Goal: Complete application form

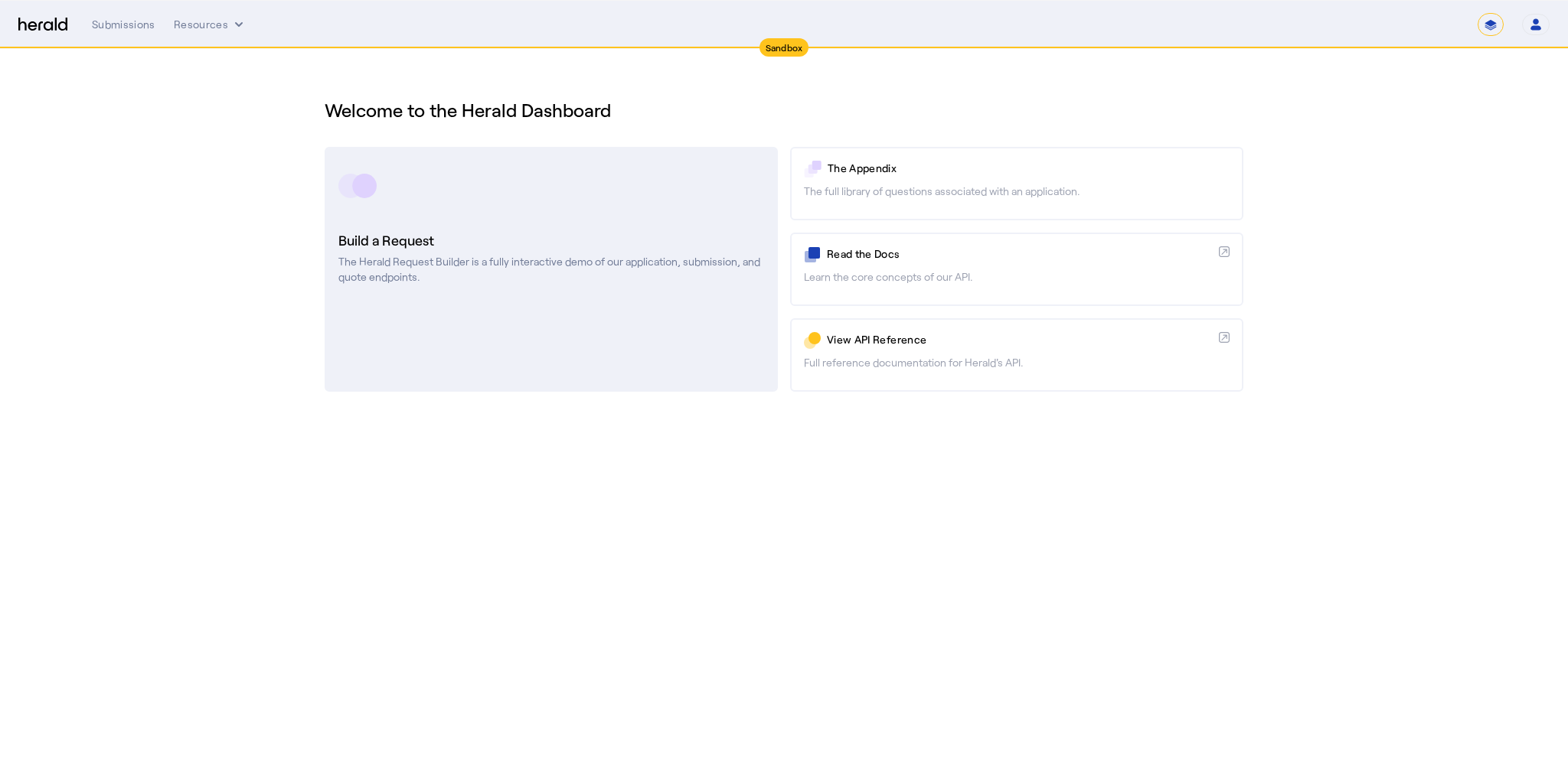
click at [374, 189] on rect at bounding box center [364, 186] width 24 height 24
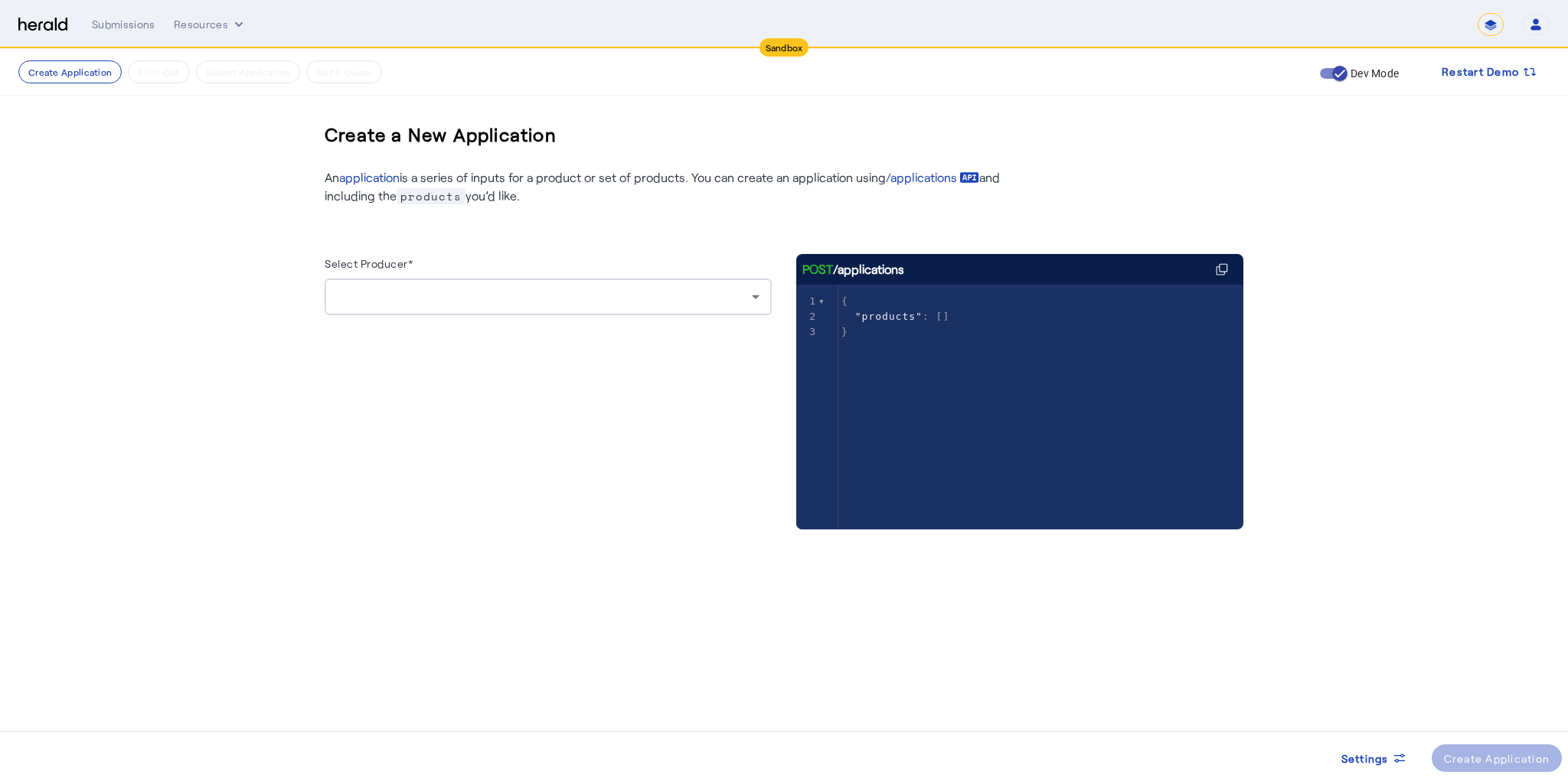
click at [415, 312] on div at bounding box center [548, 296] width 422 height 36
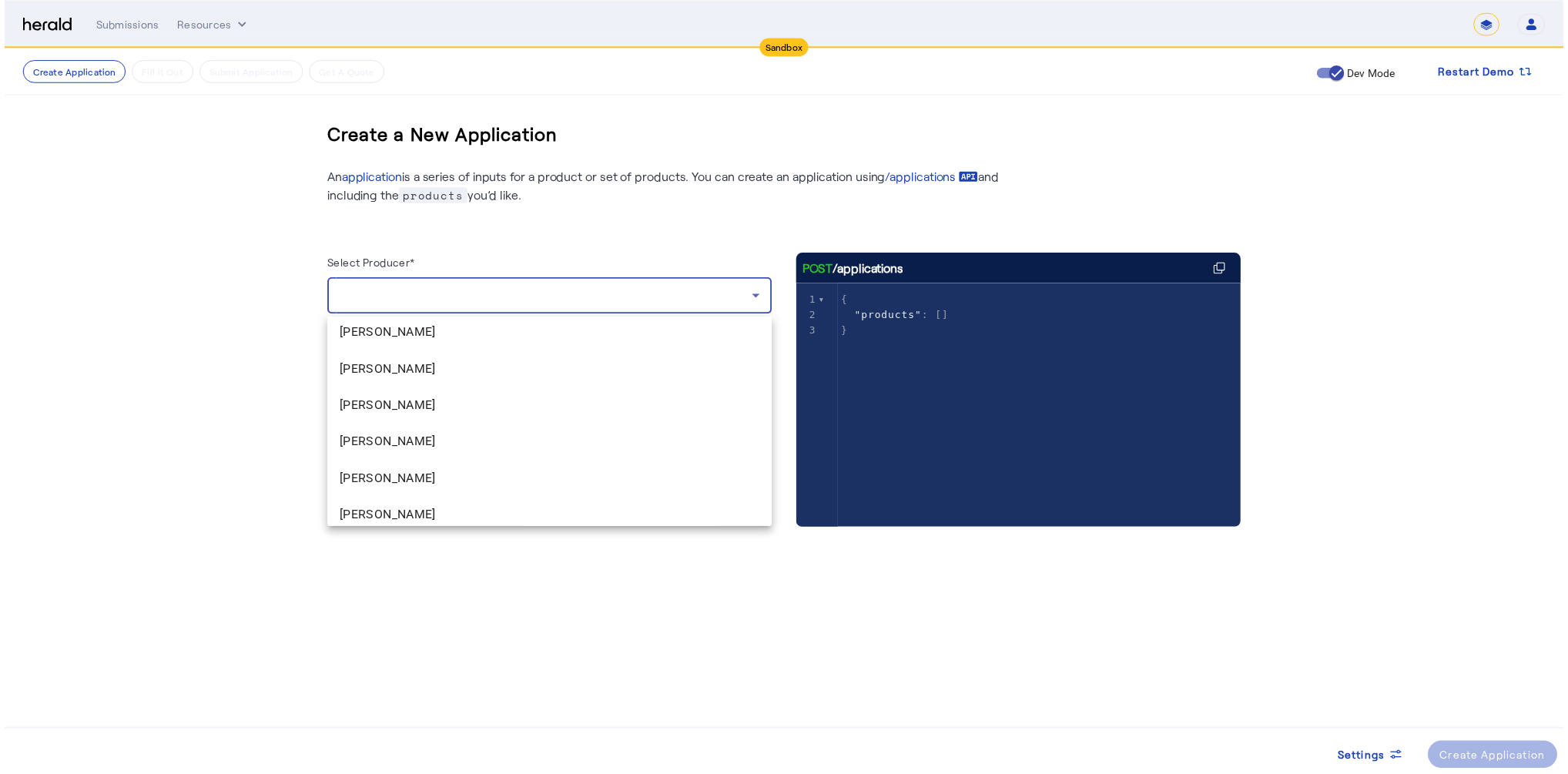
scroll to position [1525, 0]
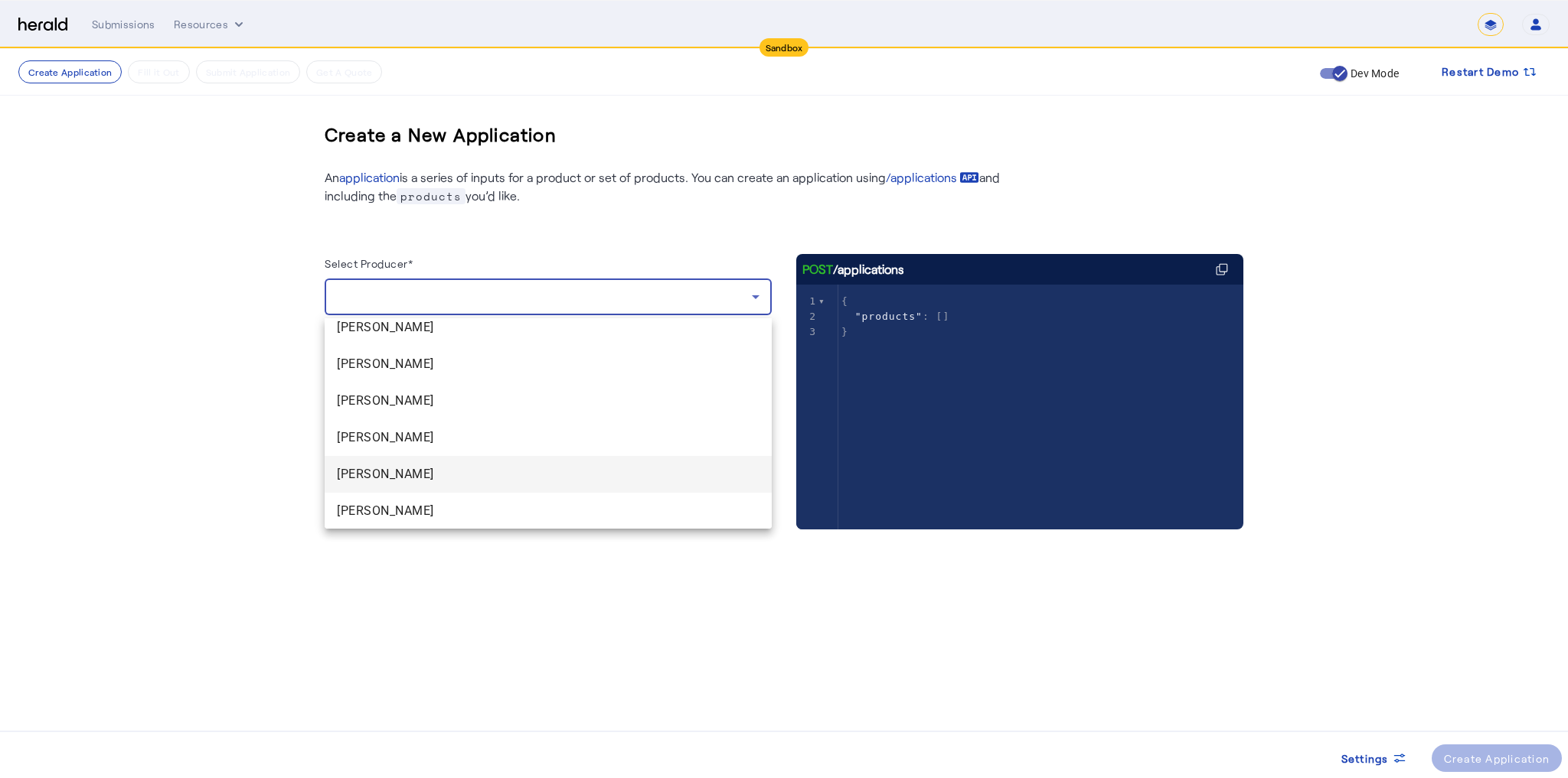
click at [383, 478] on span "[PERSON_NAME]" at bounding box center [548, 474] width 422 height 19
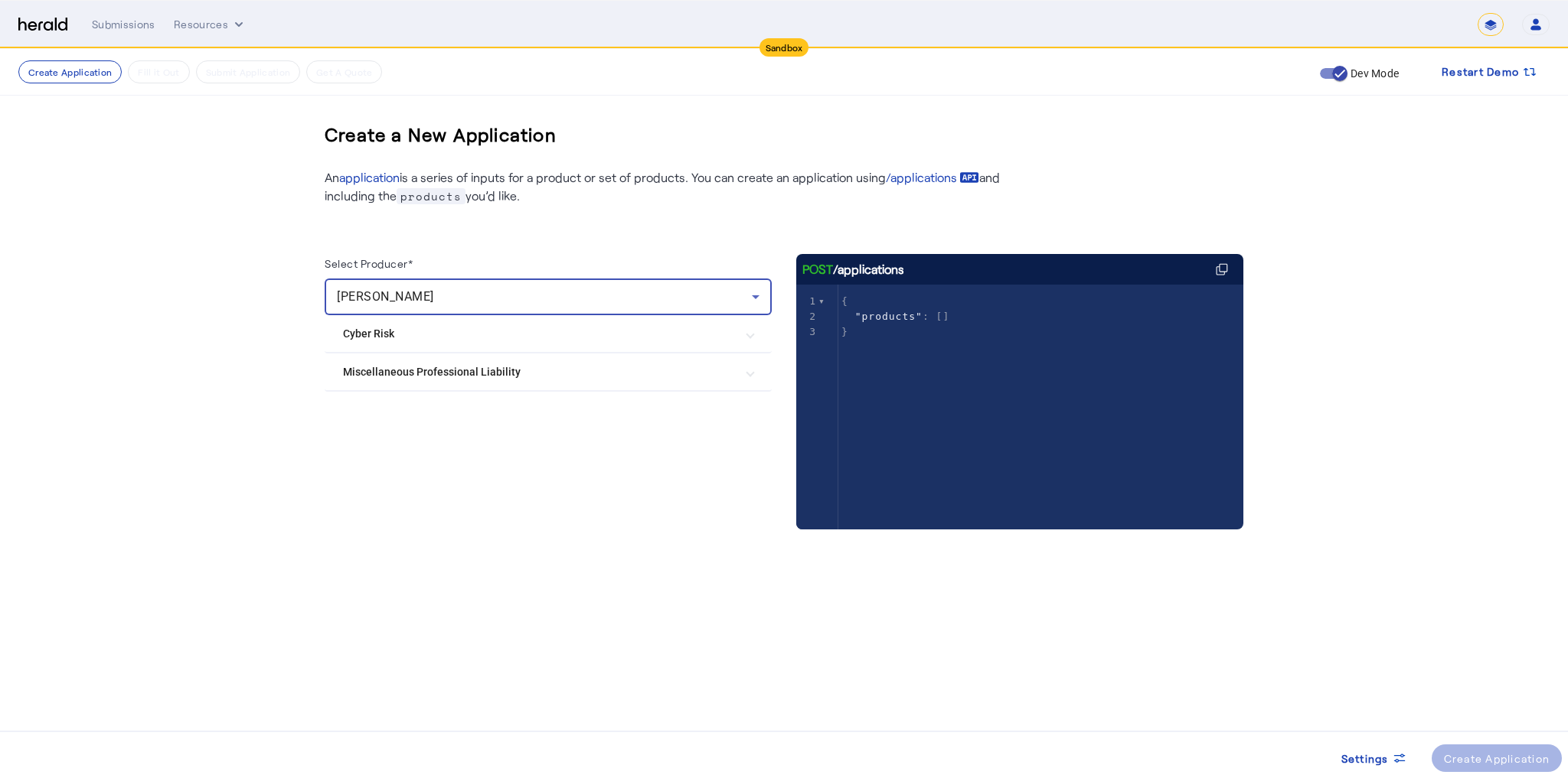
click at [646, 341] on Risk "Cyber Risk" at bounding box center [539, 334] width 392 height 16
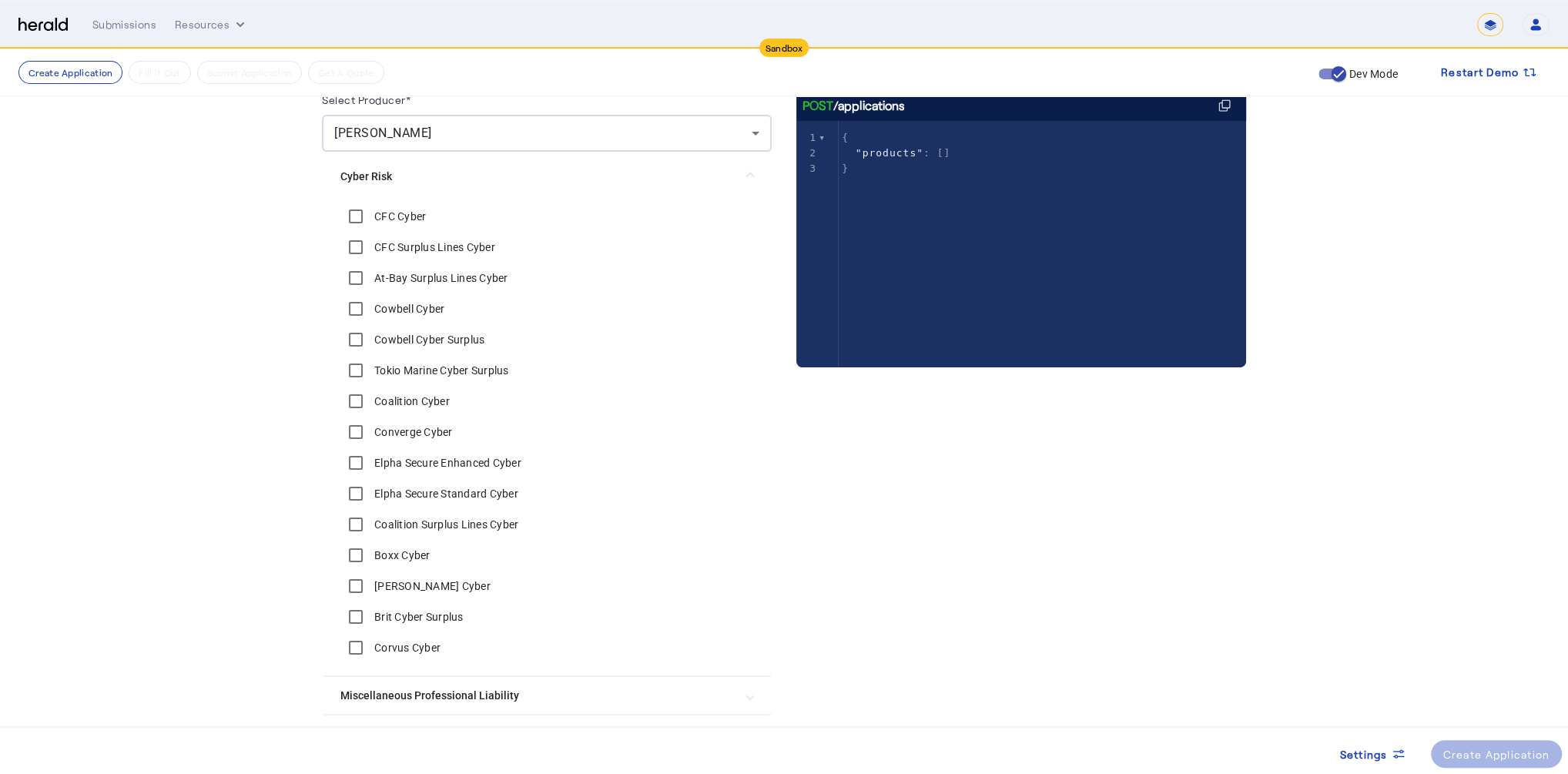
scroll to position [185, 0]
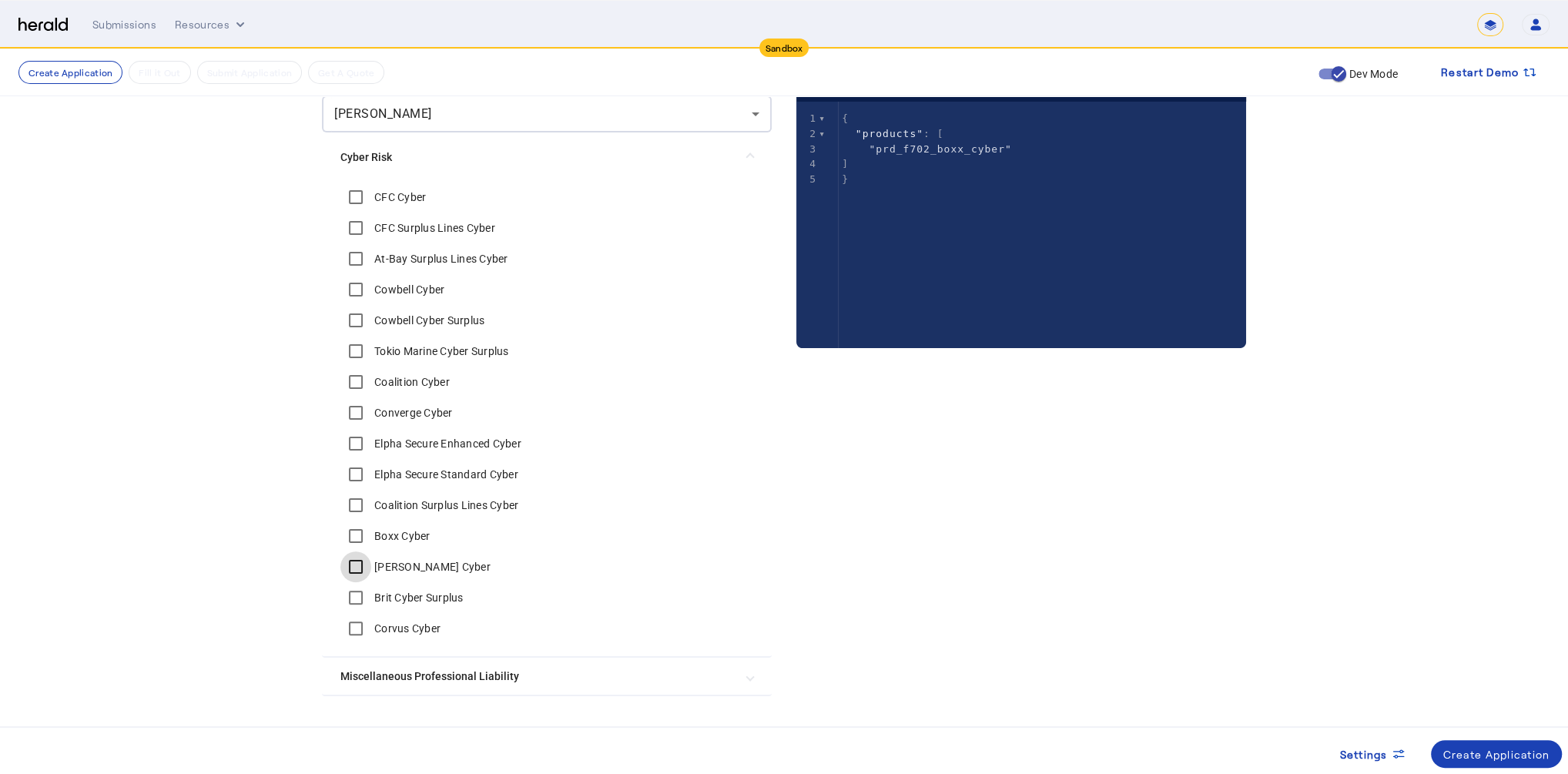
click at [352, 549] on div at bounding box center [355, 566] width 37 height 37
click at [522, 117] on div "[PERSON_NAME]" at bounding box center [543, 114] width 417 height 19
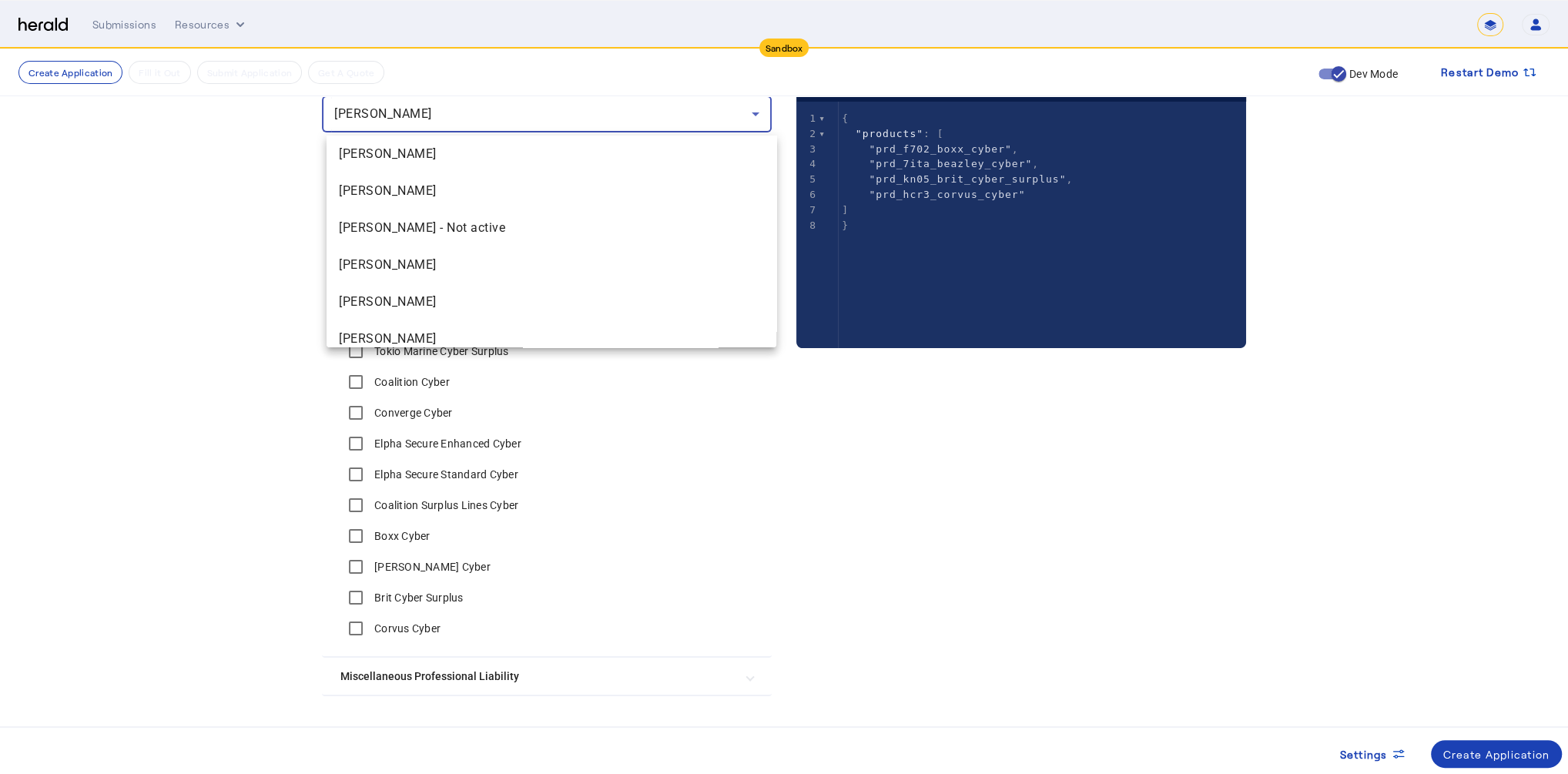
scroll to position [1492, 0]
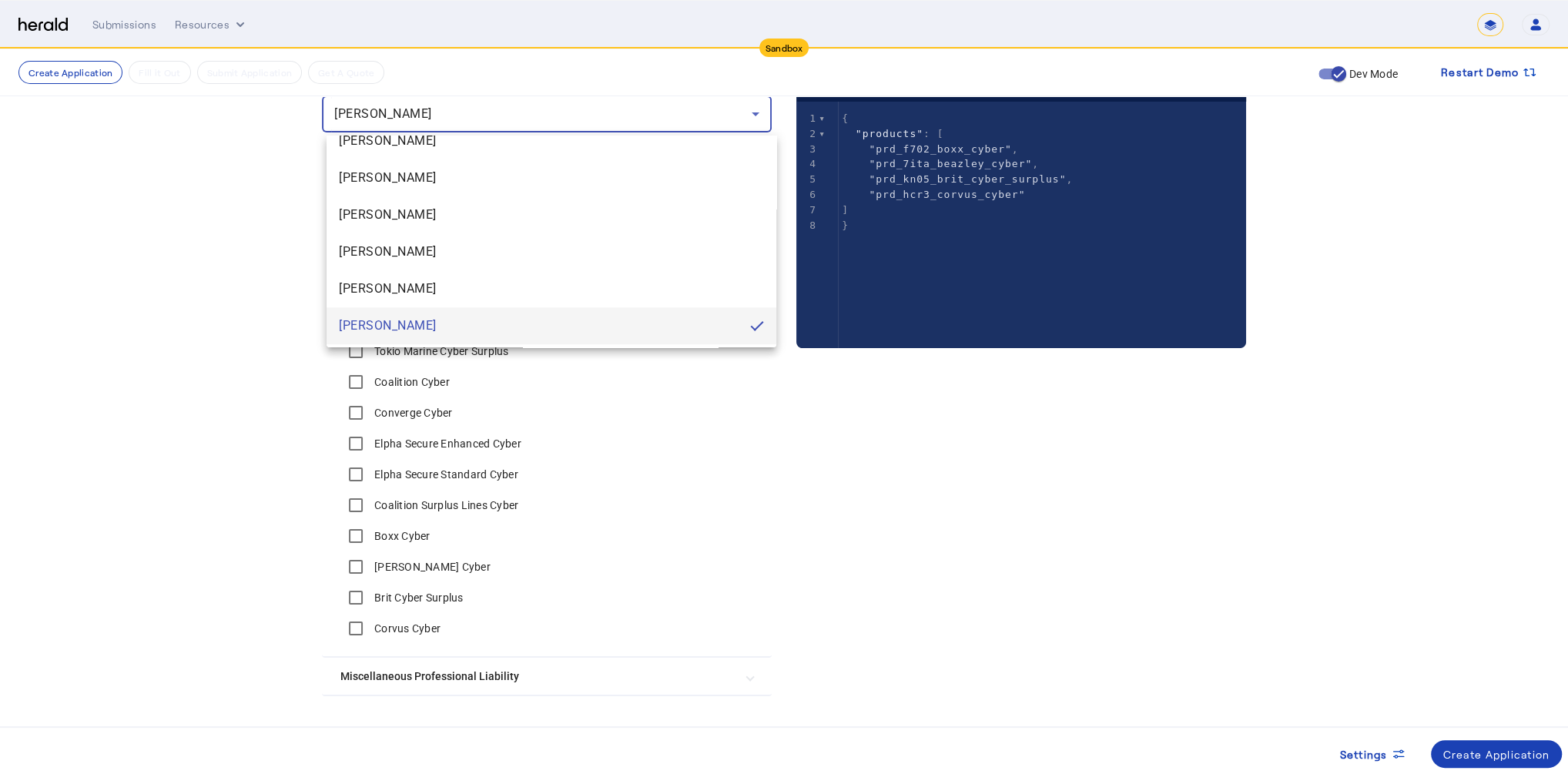
click at [522, 117] on div at bounding box center [784, 387] width 1568 height 774
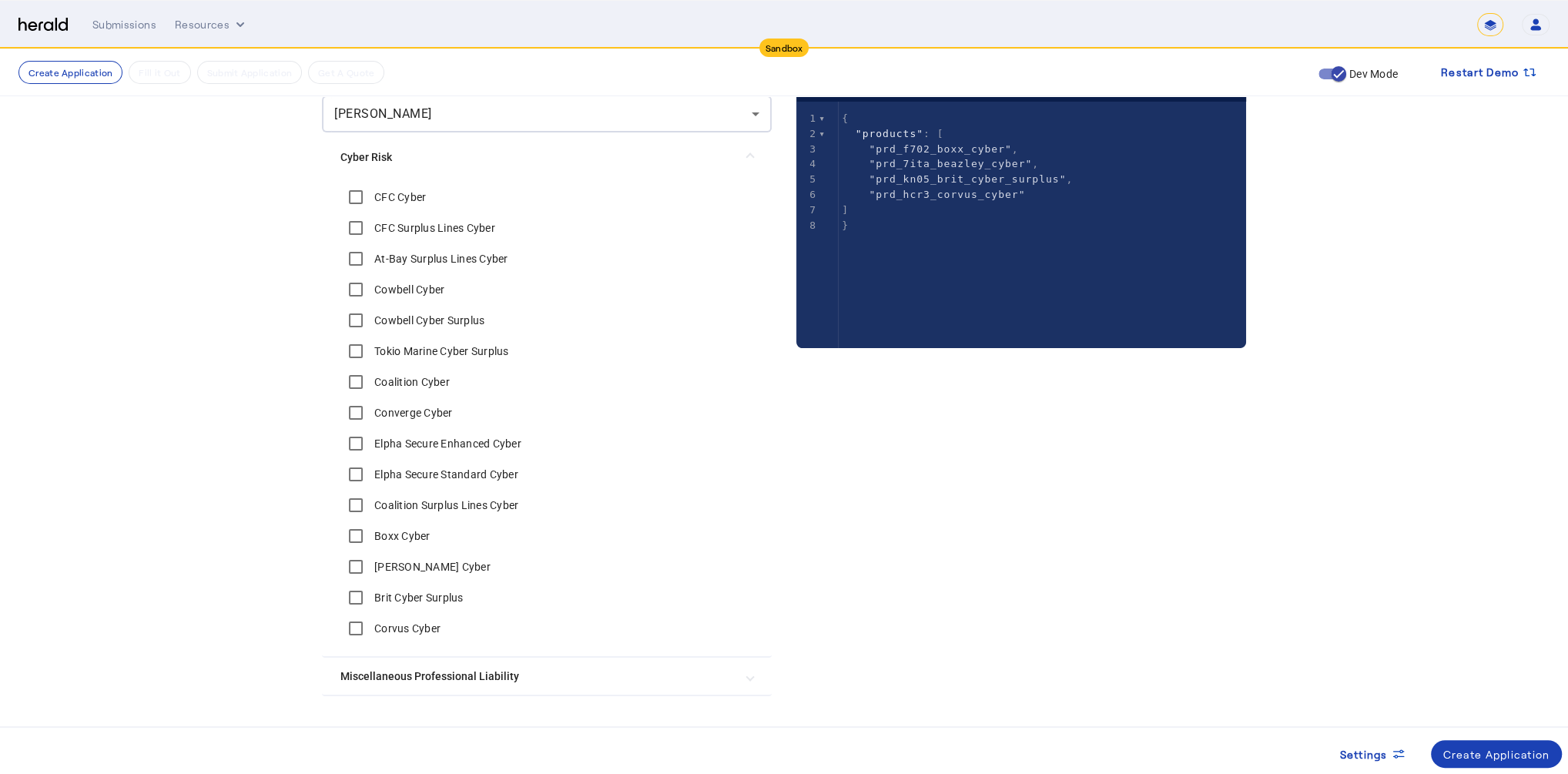
click at [90, 324] on create-application-step "Create Application Fill it Out Submit Application Get A Quote Dev Mode Restart …" at bounding box center [784, 339] width 1568 height 949
click at [653, 116] on div "[PERSON_NAME]" at bounding box center [543, 114] width 417 height 19
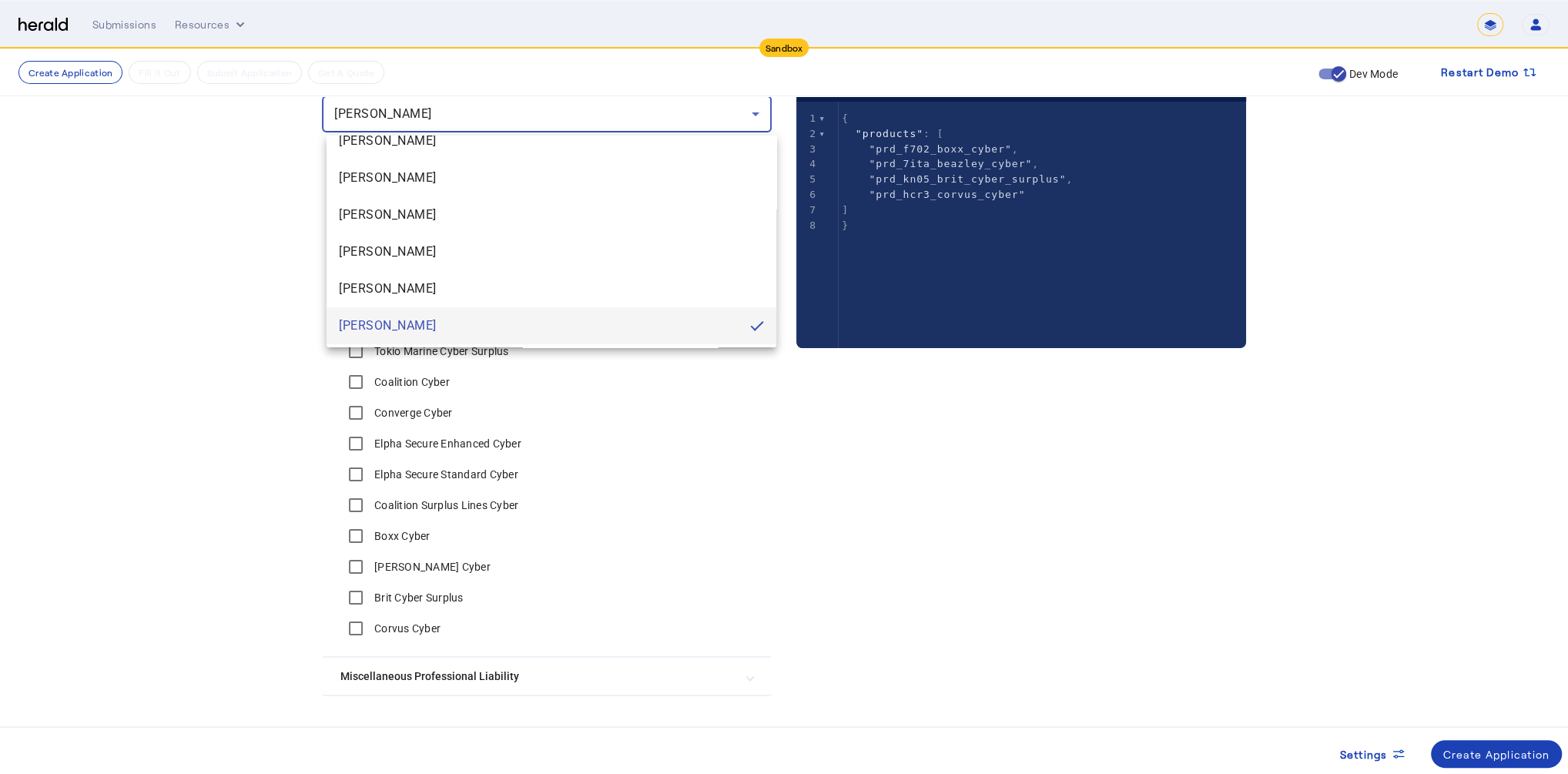
click at [653, 116] on div at bounding box center [784, 387] width 1568 height 774
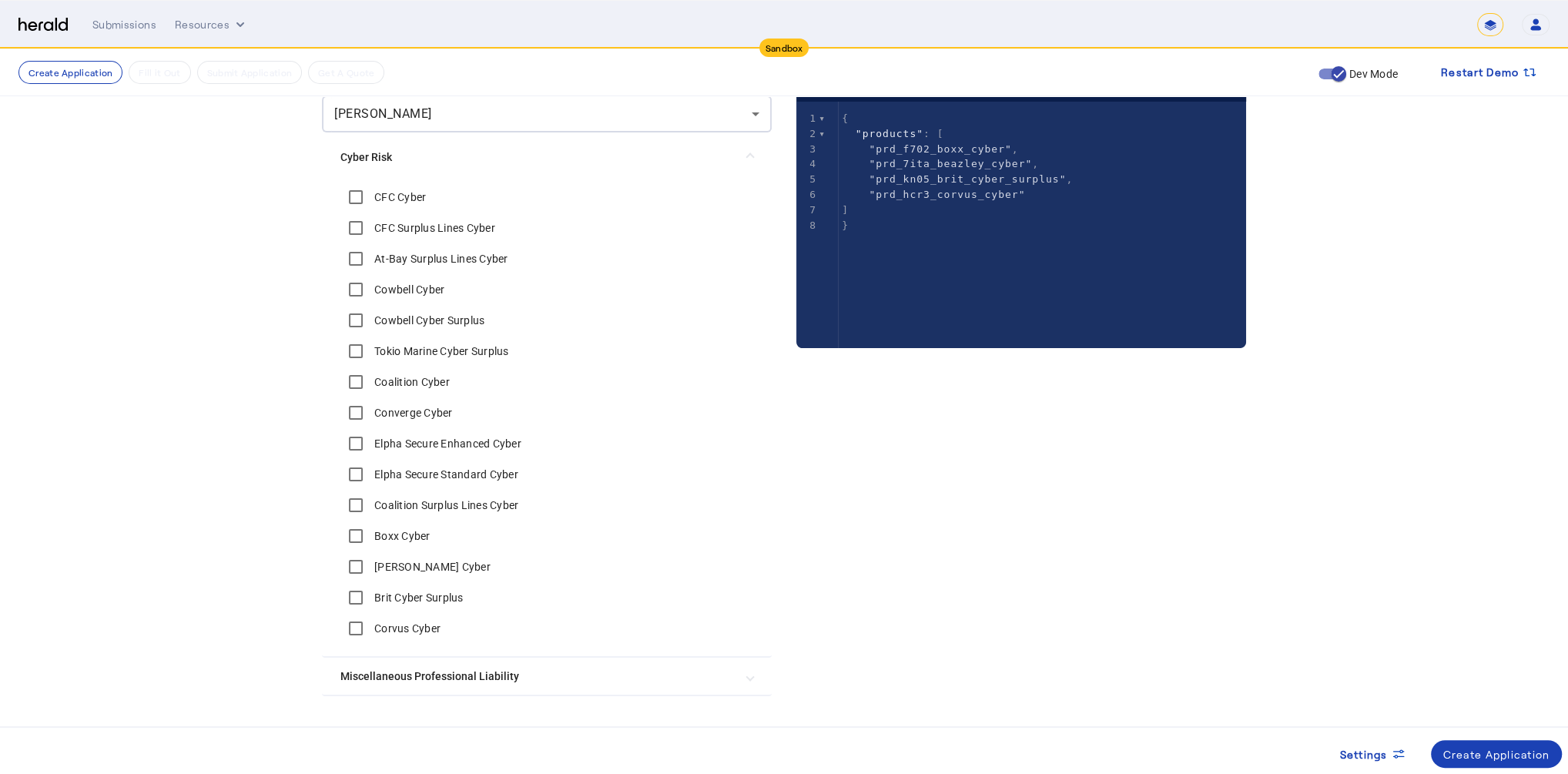
click at [638, 121] on div "[PERSON_NAME]" at bounding box center [543, 114] width 417 height 19
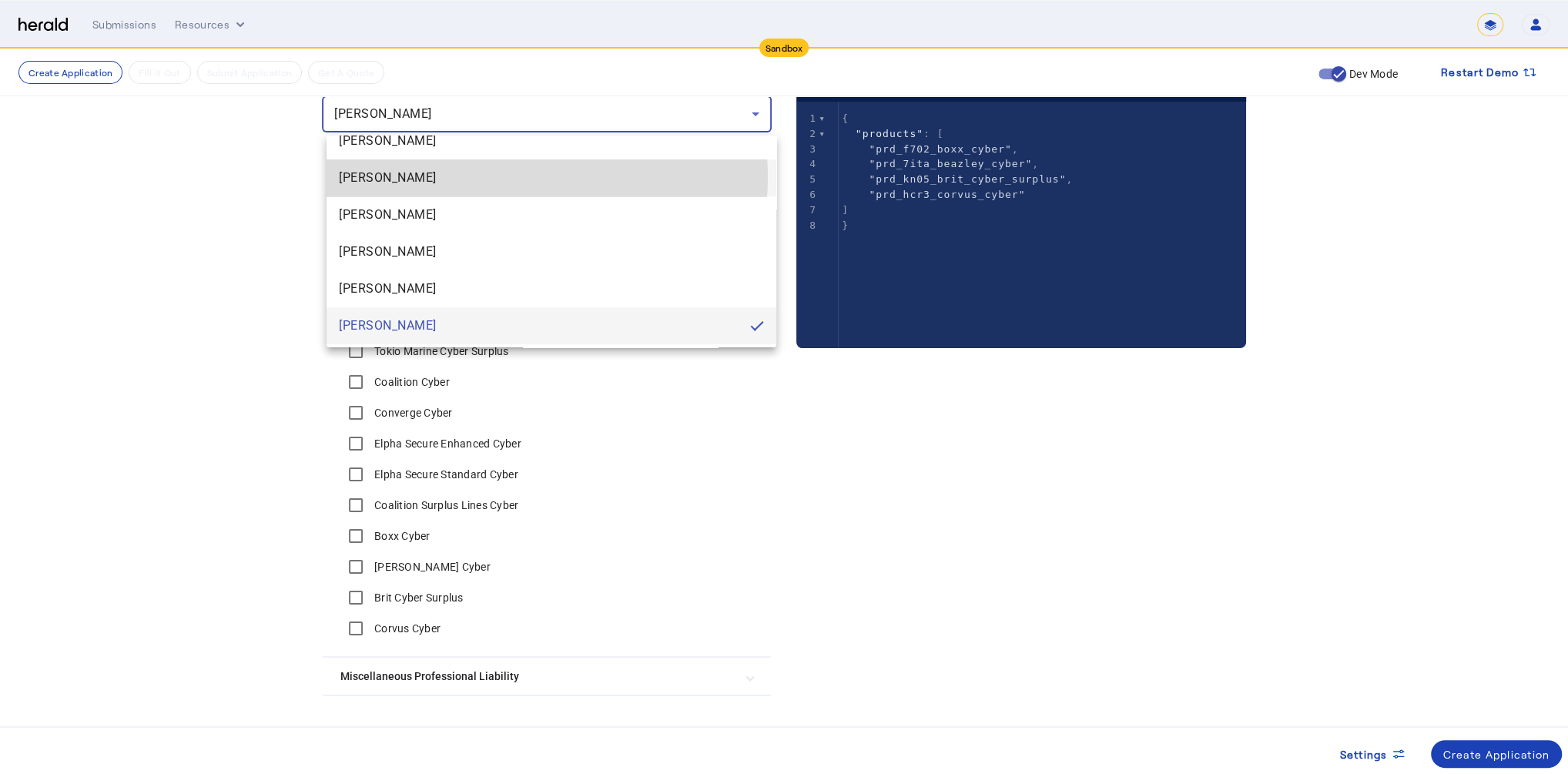
click at [520, 177] on span "[PERSON_NAME]" at bounding box center [551, 177] width 425 height 19
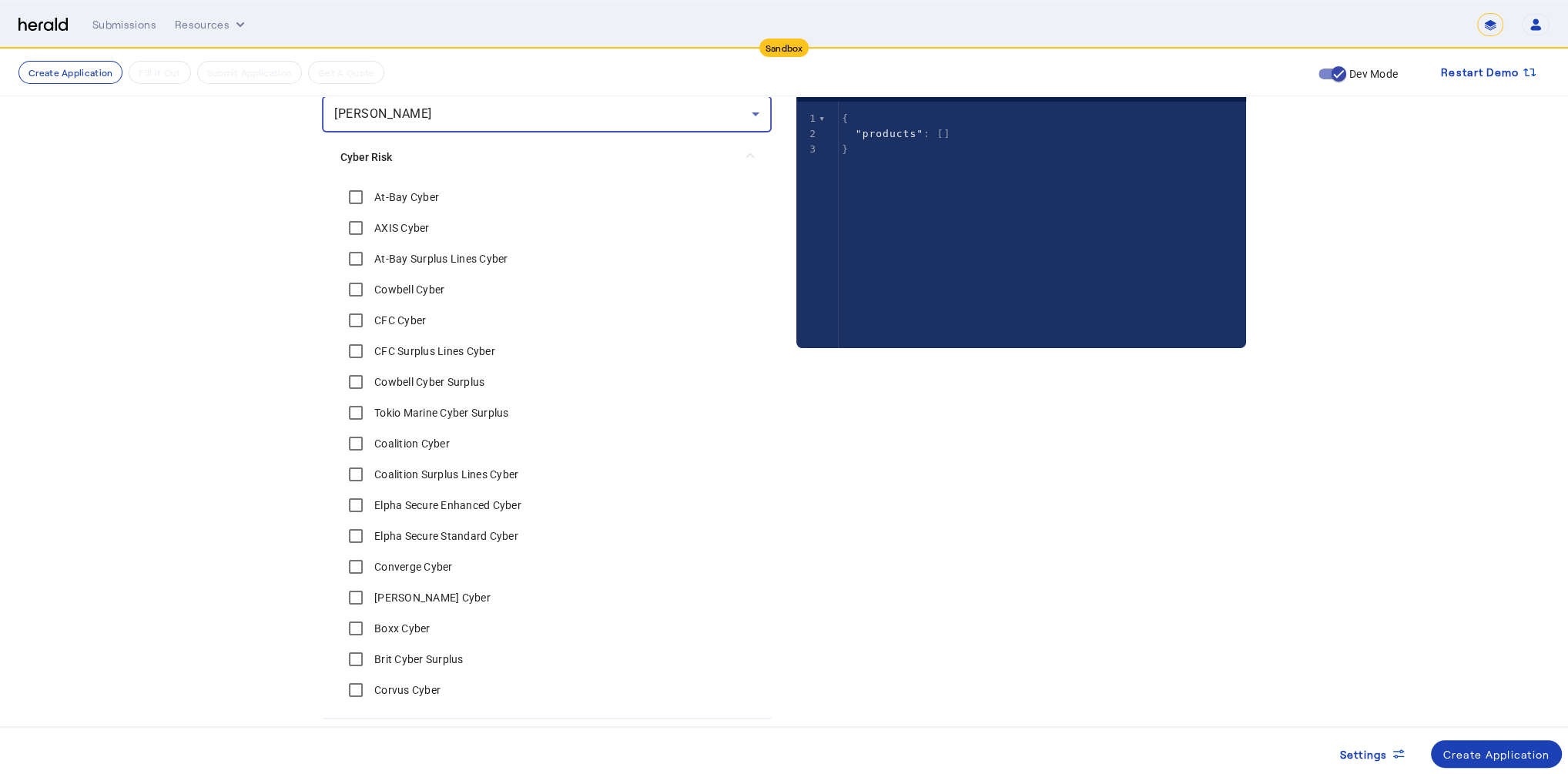
click at [532, 125] on div "[PERSON_NAME]" at bounding box center [547, 113] width 425 height 37
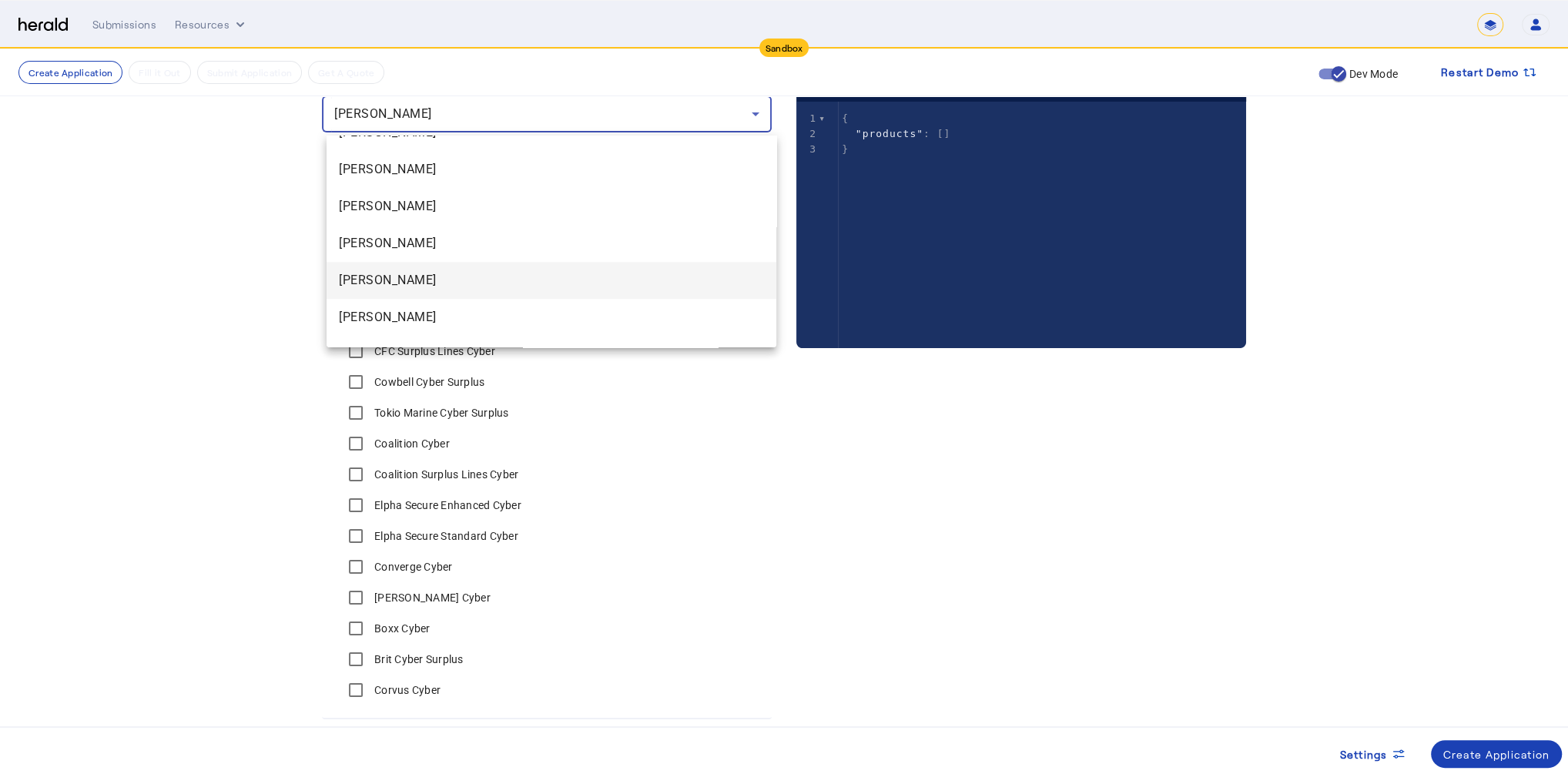
scroll to position [1221, 0]
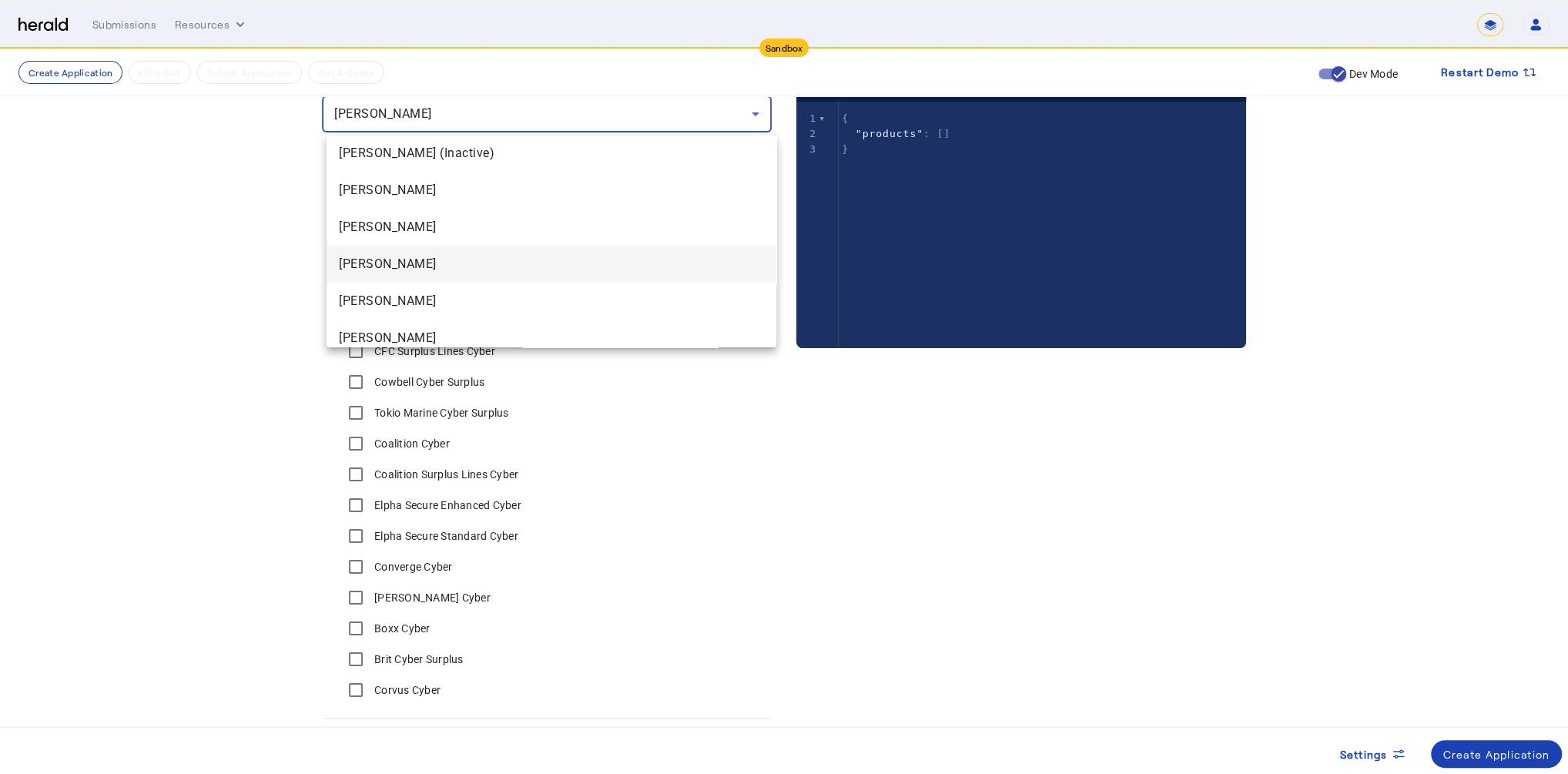
click at [496, 258] on span "[PERSON_NAME]" at bounding box center [551, 264] width 425 height 19
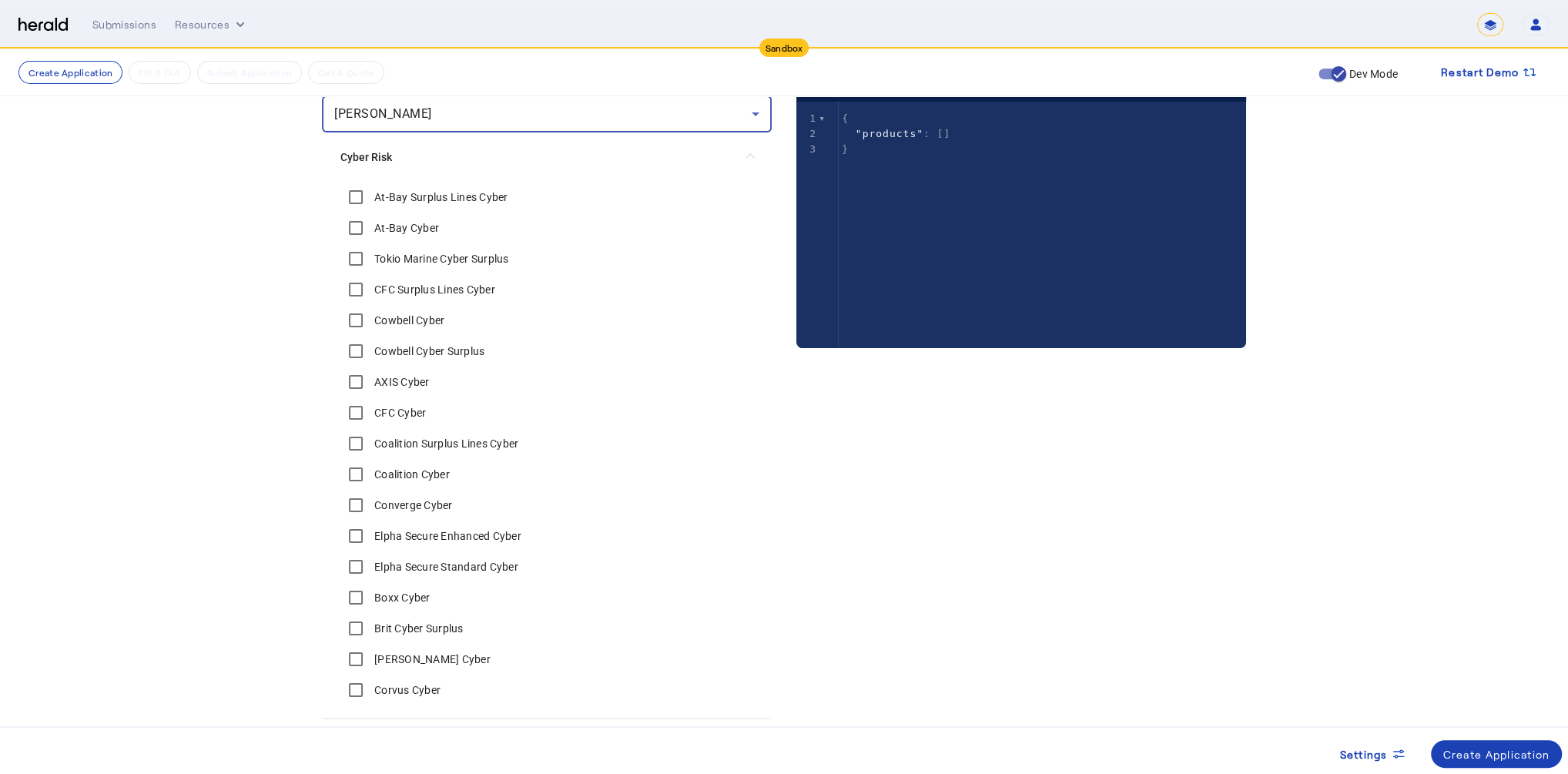
click at [522, 124] on div "[PERSON_NAME]" at bounding box center [547, 113] width 425 height 37
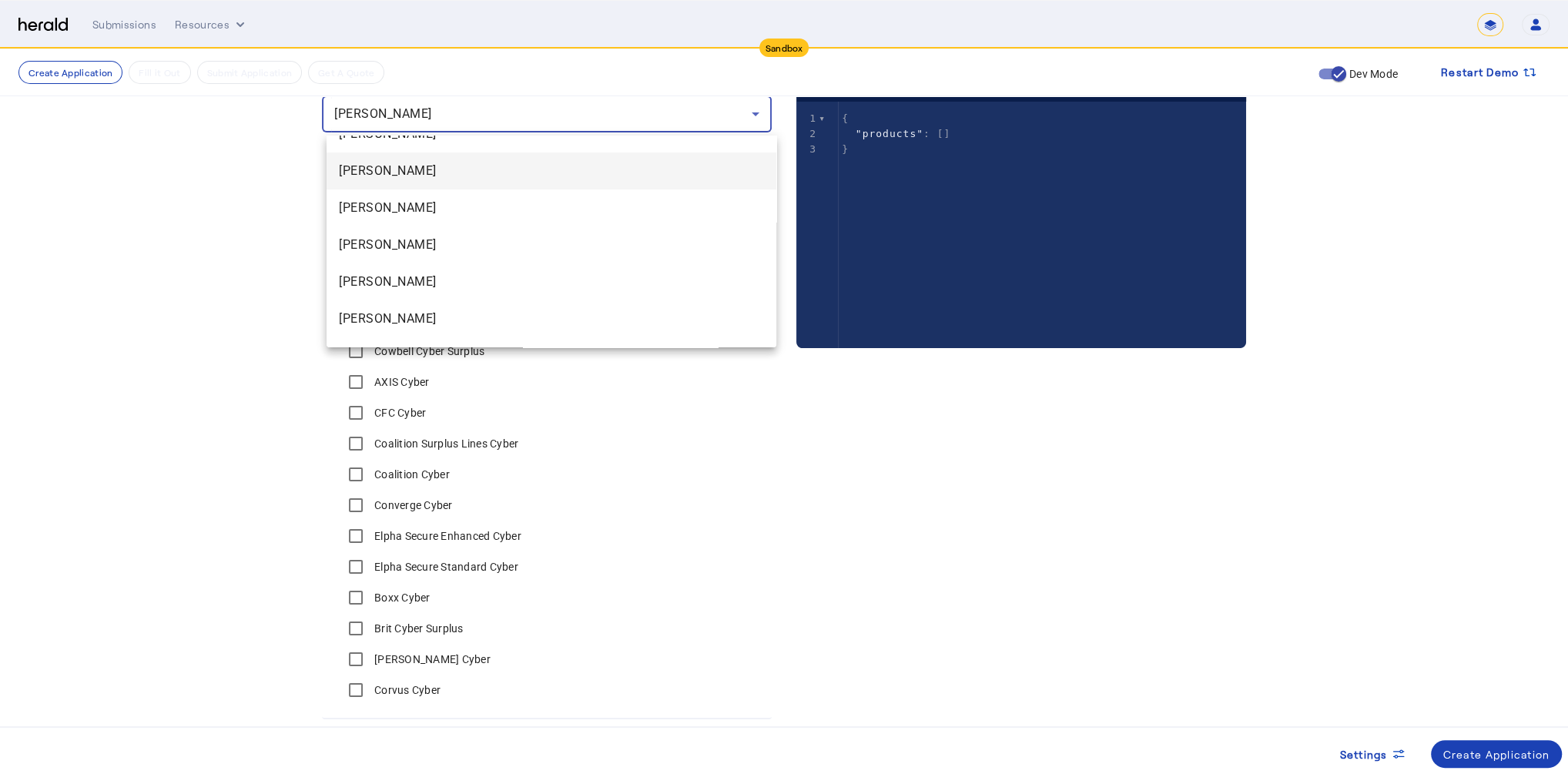
scroll to position [481, 0]
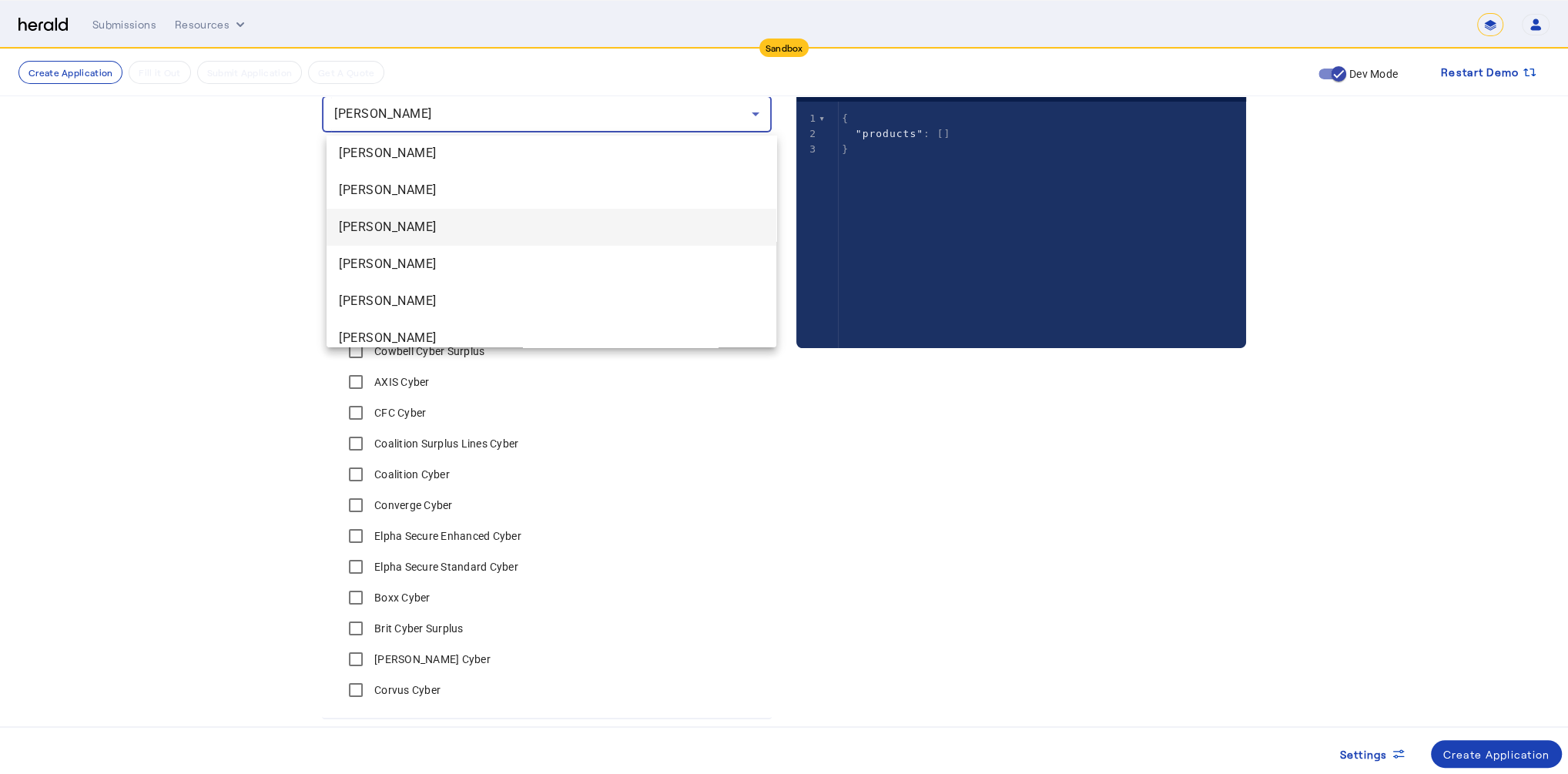
click at [488, 220] on span "[PERSON_NAME]" at bounding box center [551, 227] width 425 height 19
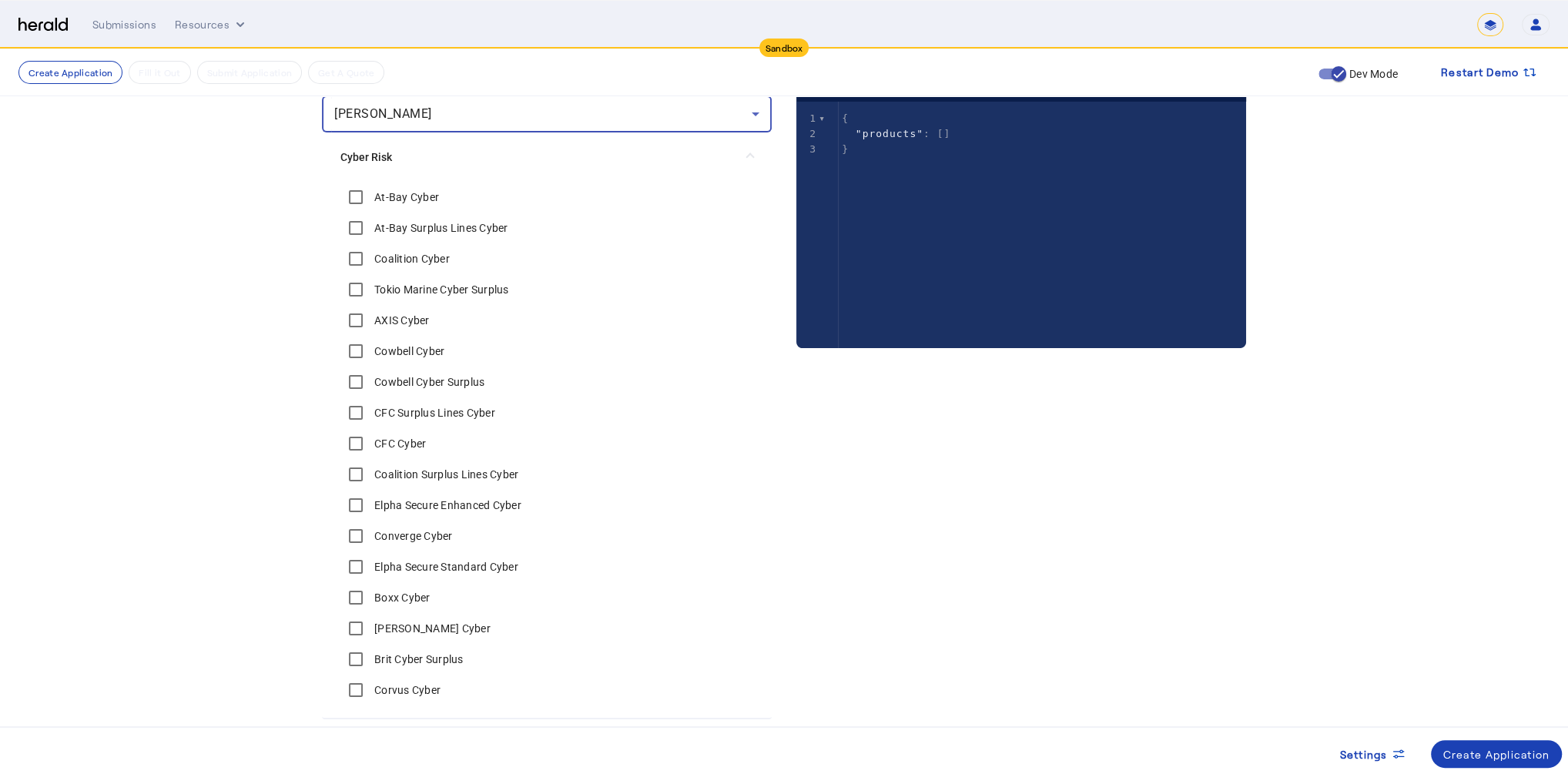
click at [513, 116] on div "[PERSON_NAME]" at bounding box center [543, 114] width 417 height 19
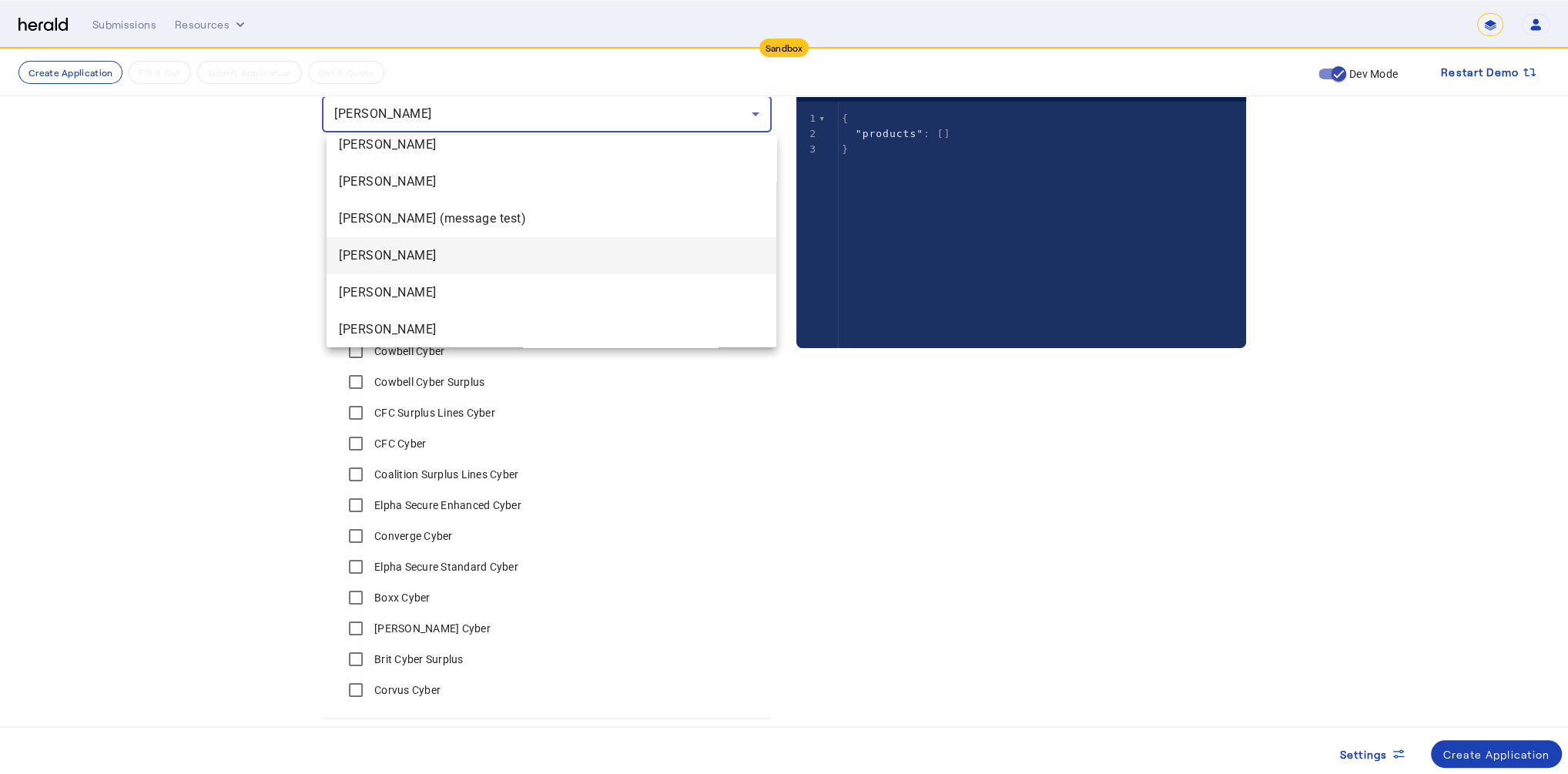
scroll to position [938, 0]
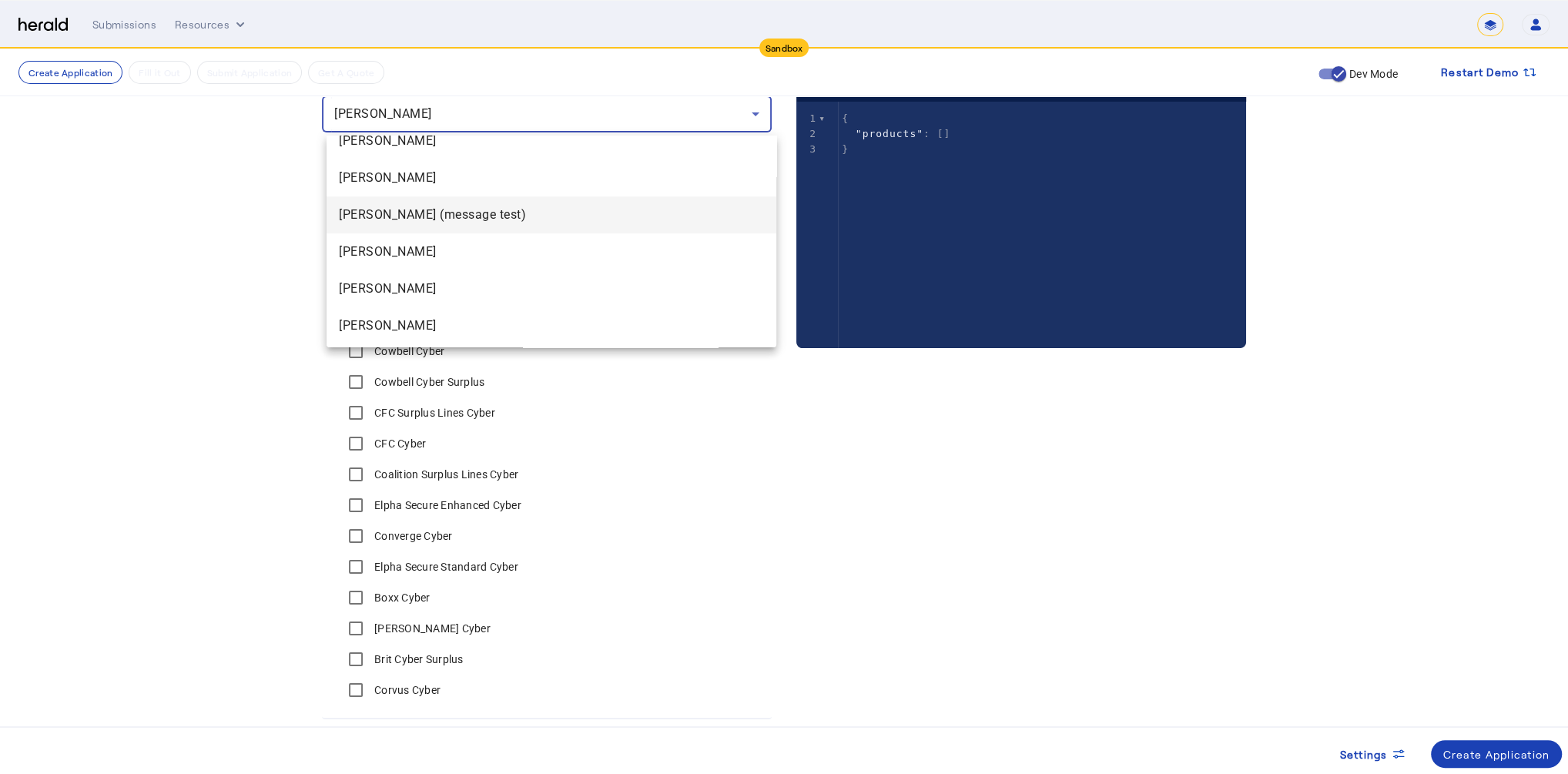
click at [457, 222] on span "[PERSON_NAME] (message test)" at bounding box center [551, 215] width 425 height 19
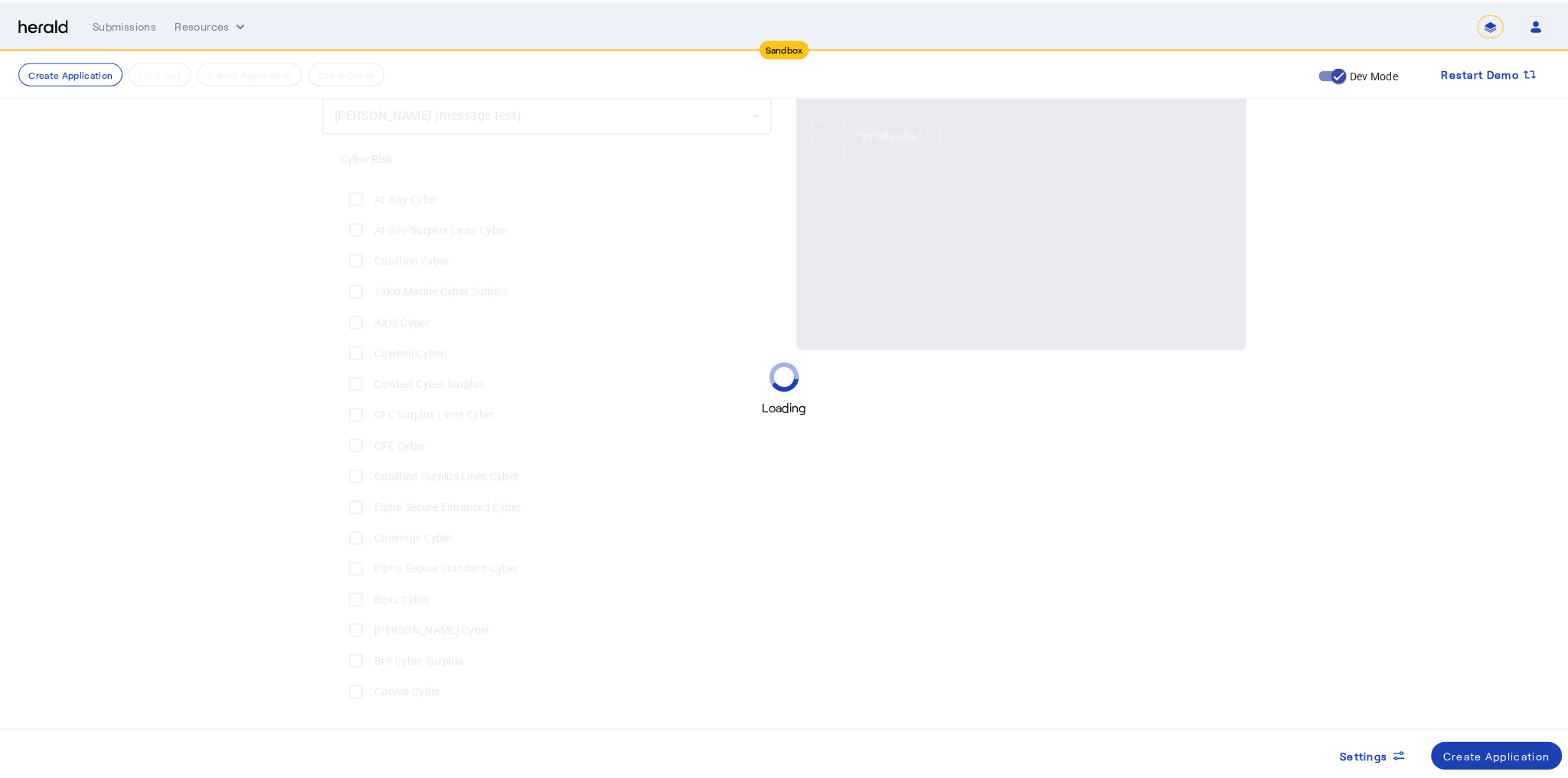
scroll to position [0, 0]
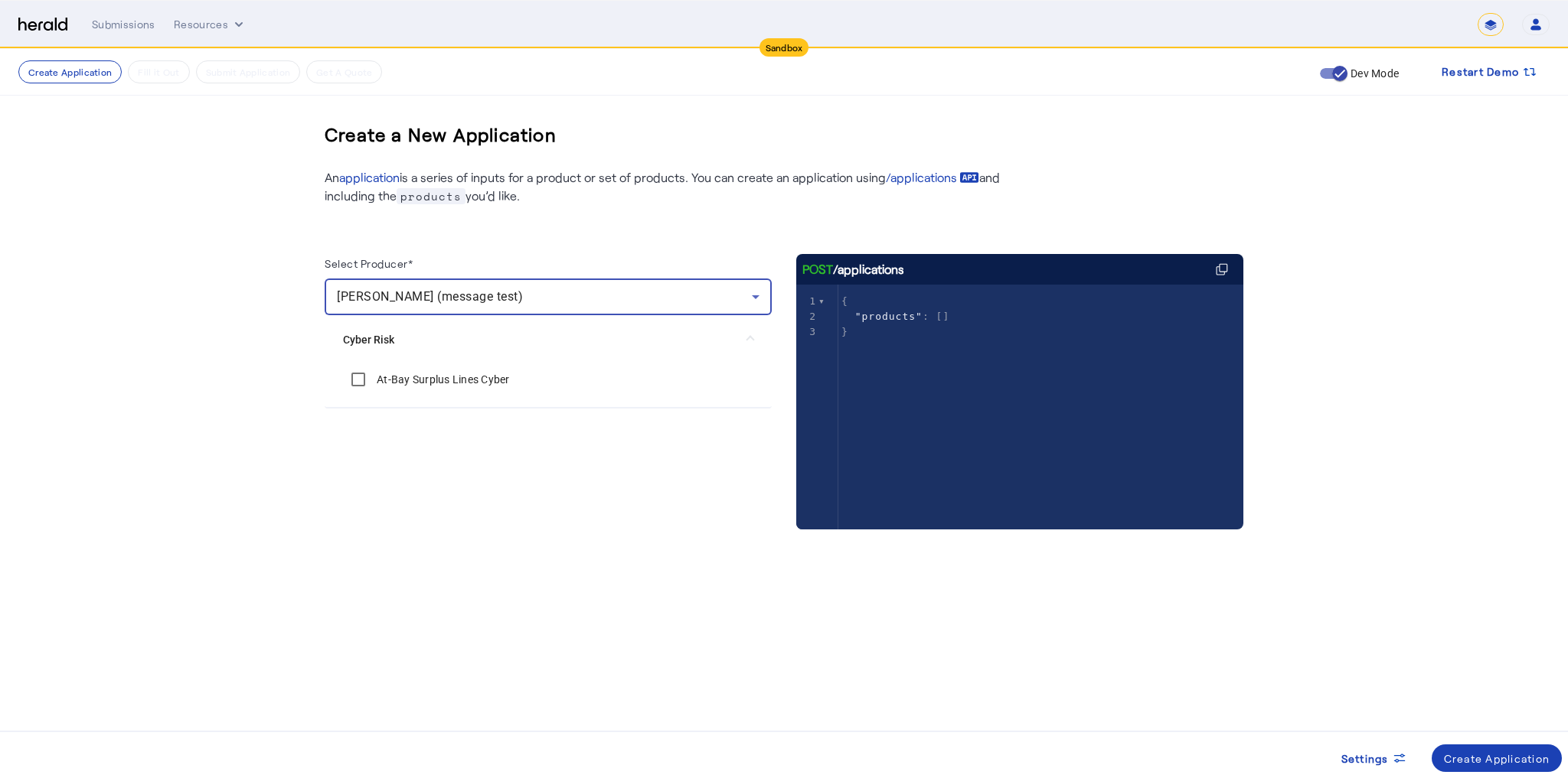
click at [443, 290] on span "[PERSON_NAME] (message test)" at bounding box center [430, 297] width 186 height 15
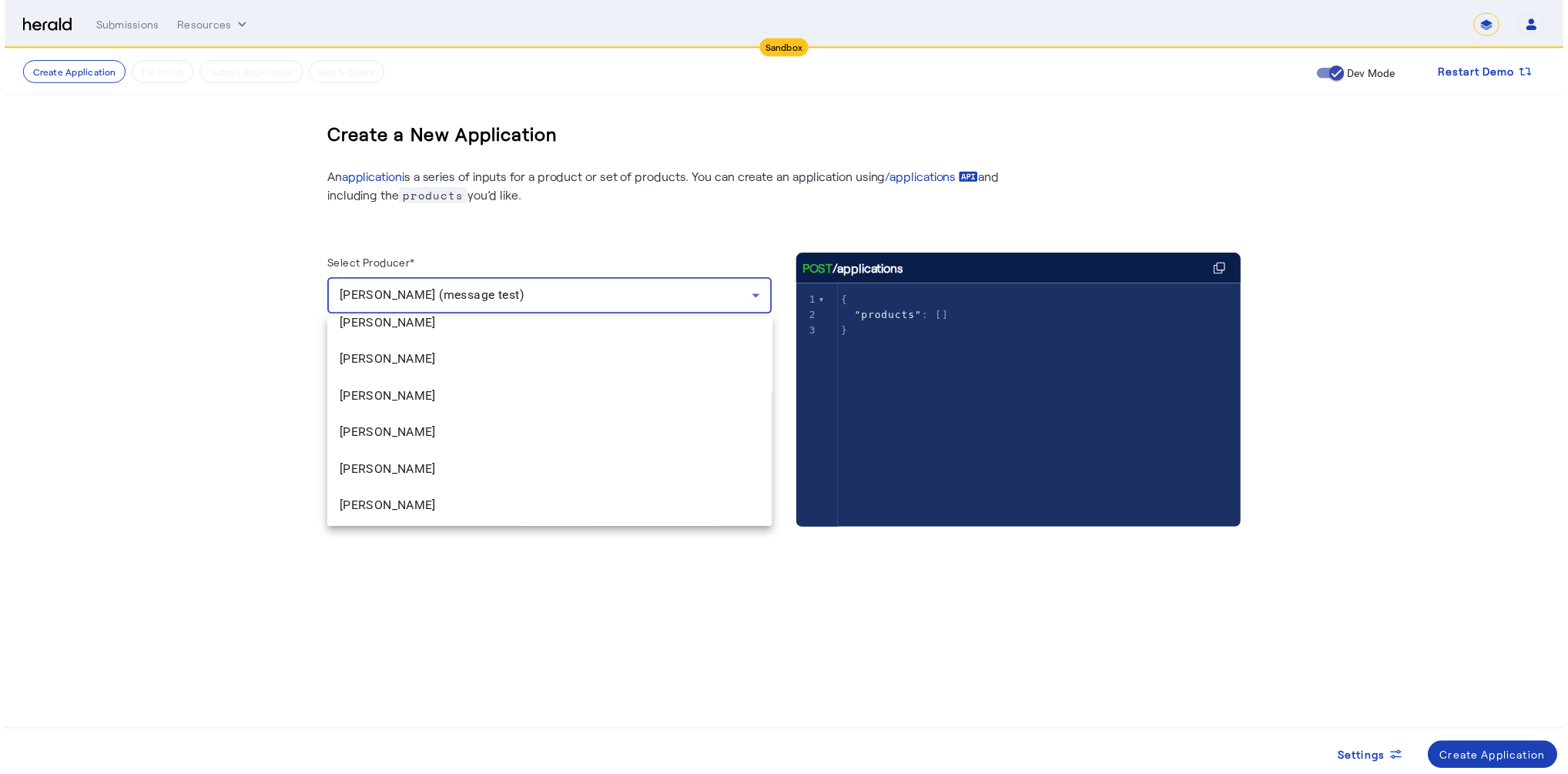
scroll to position [185, 0]
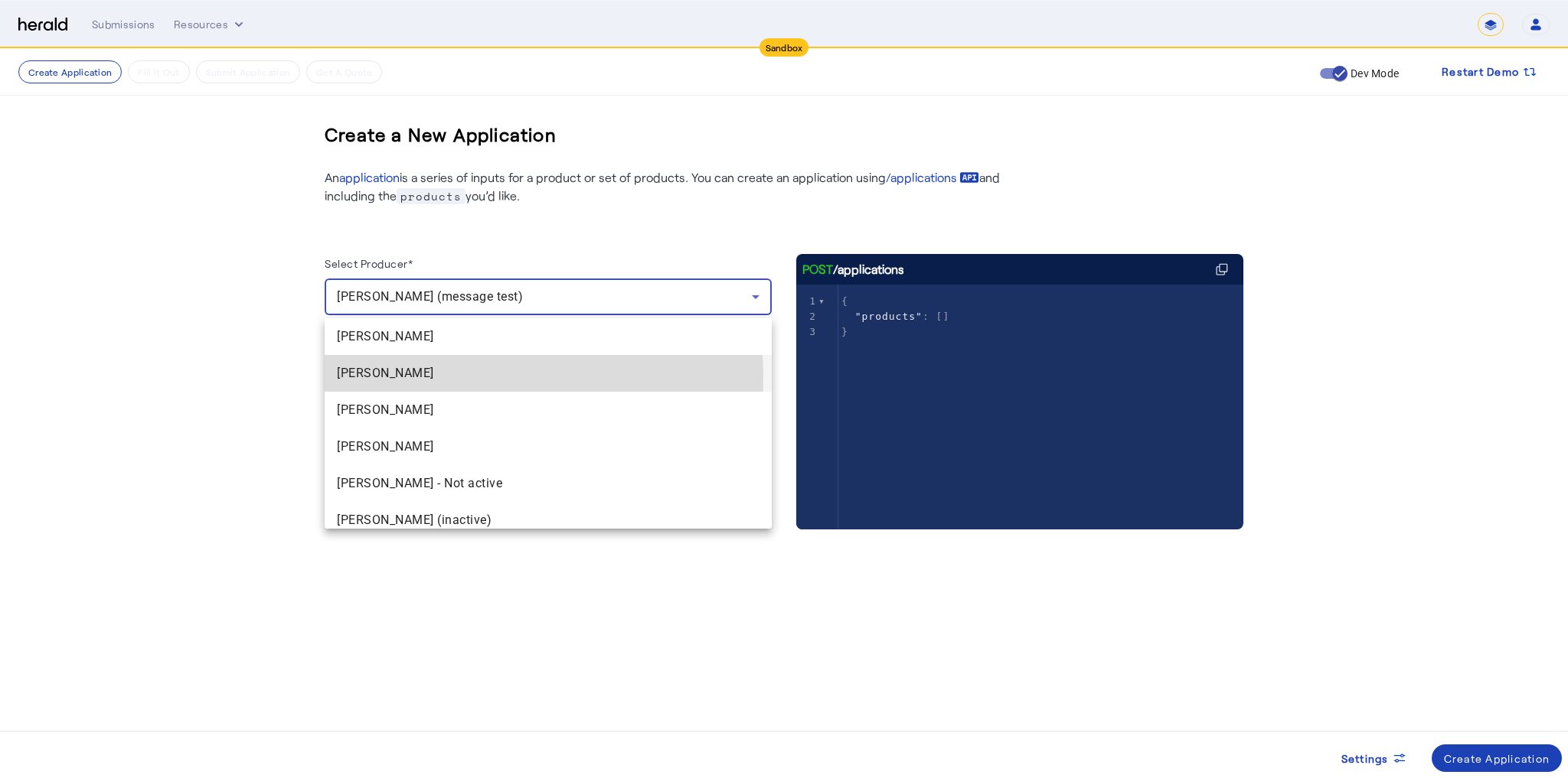
click at [438, 378] on span "[PERSON_NAME]" at bounding box center [548, 373] width 422 height 19
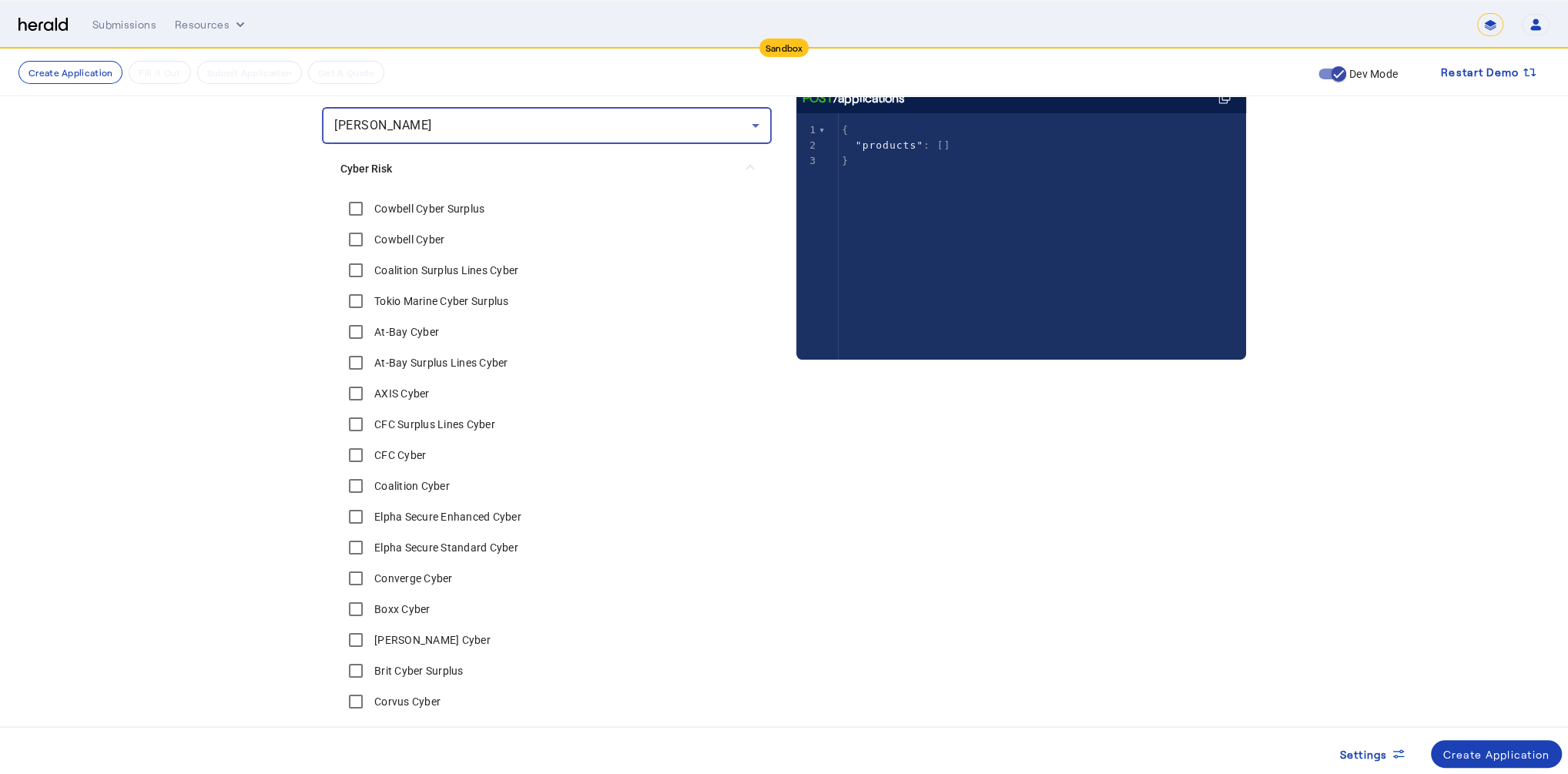
scroll to position [124, 0]
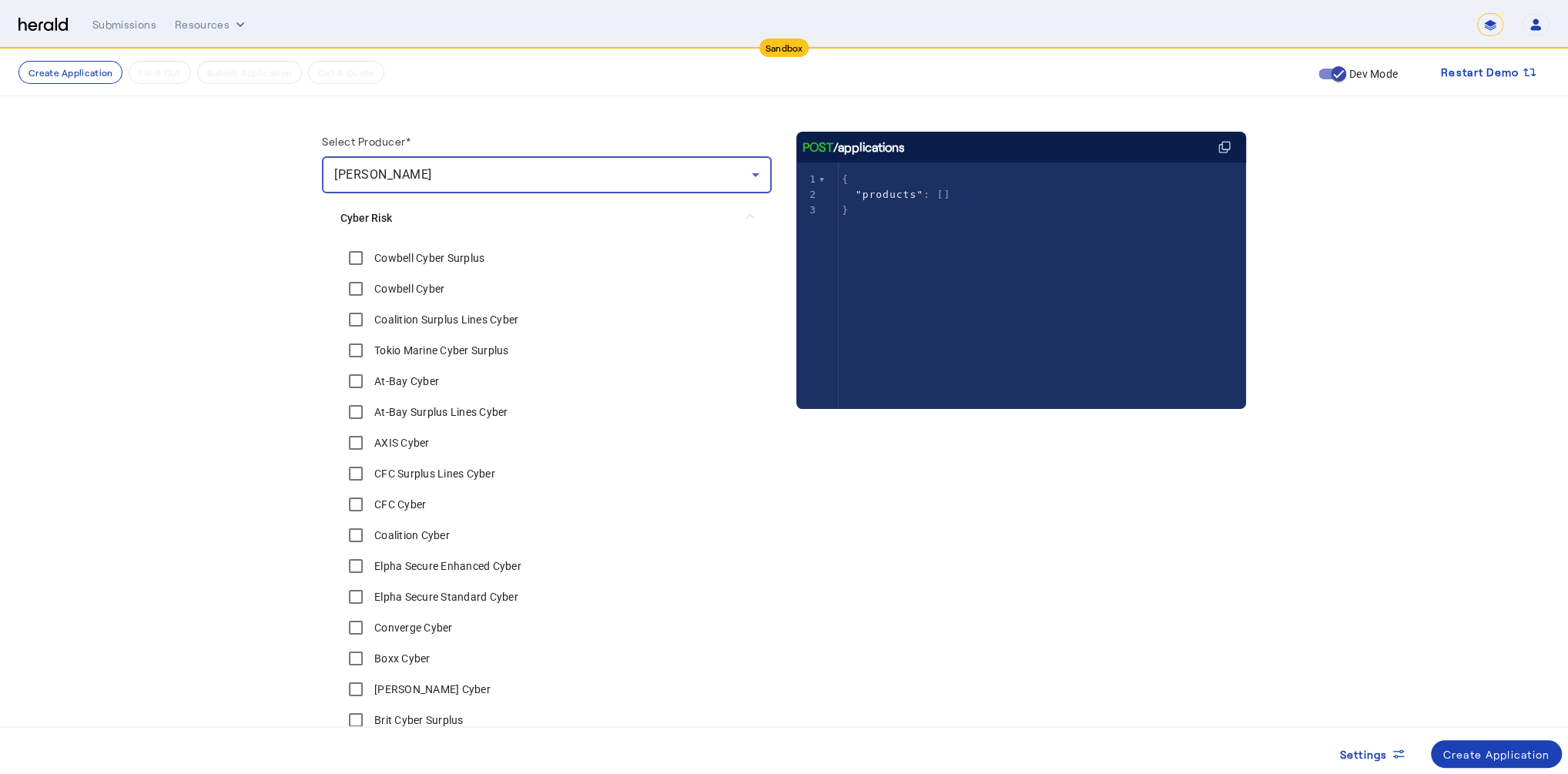
click at [518, 170] on div "[PERSON_NAME]" at bounding box center [543, 174] width 417 height 19
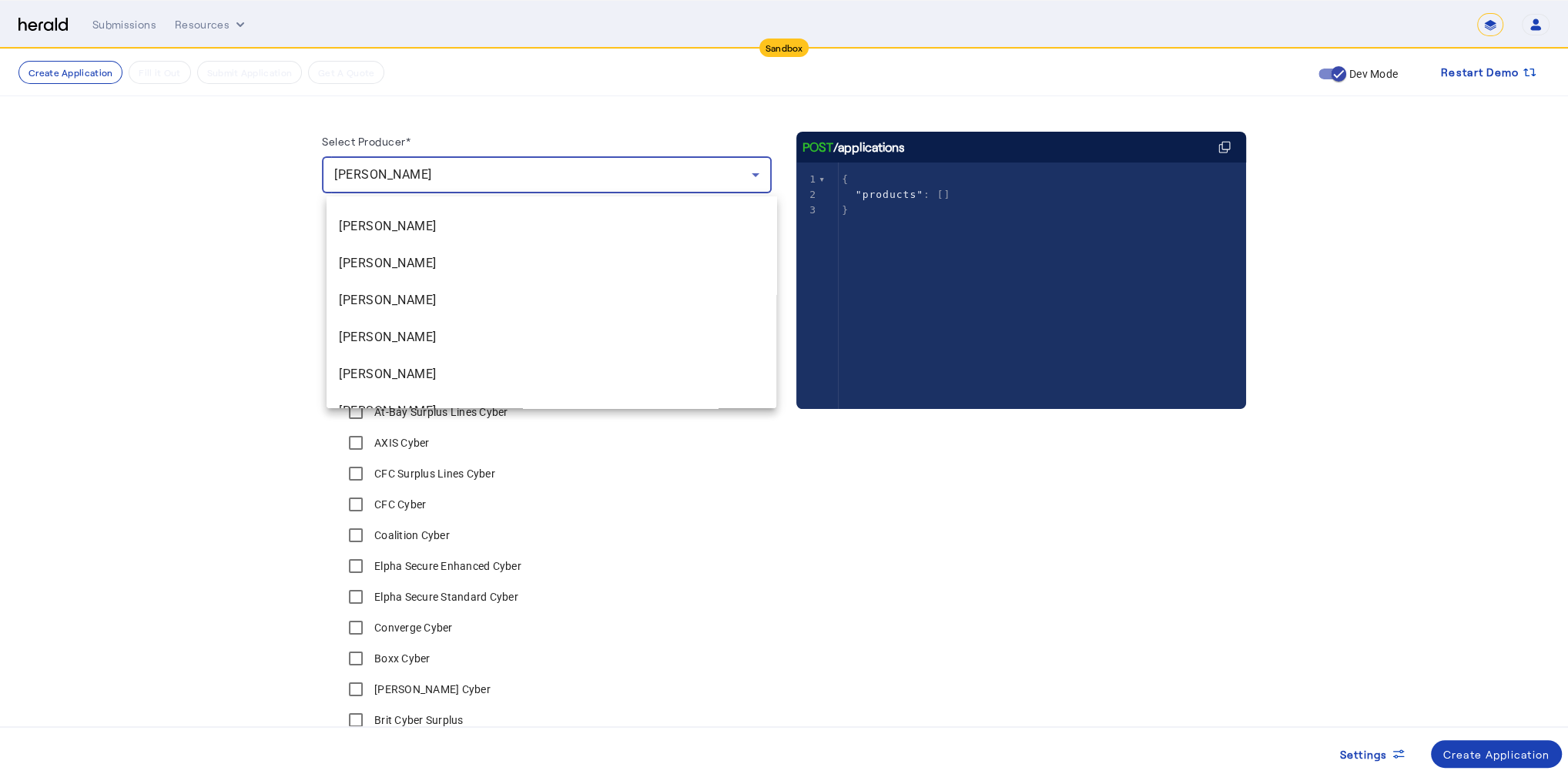
scroll to position [1525, 0]
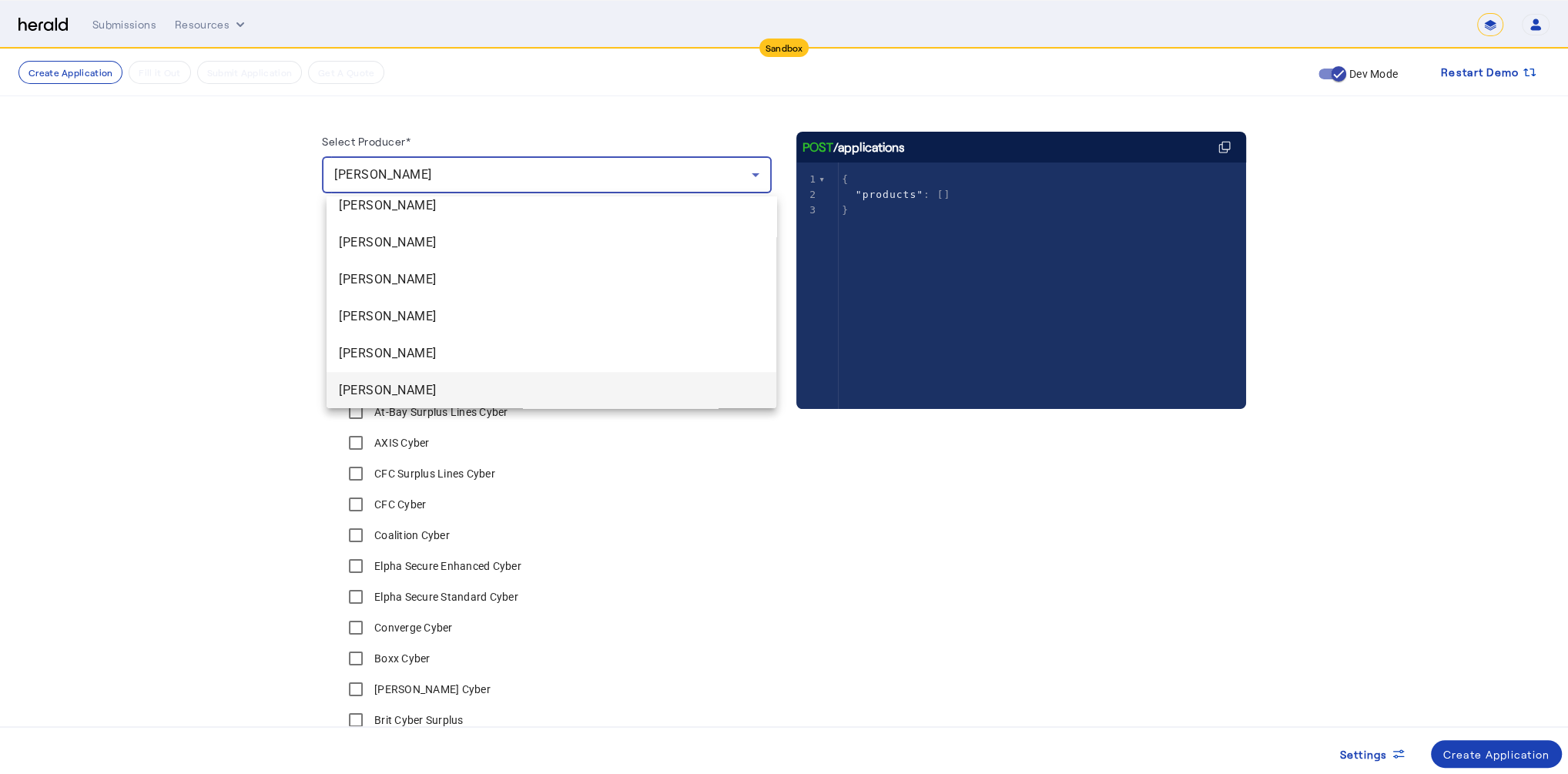
click at [435, 385] on span "[PERSON_NAME]" at bounding box center [551, 390] width 425 height 19
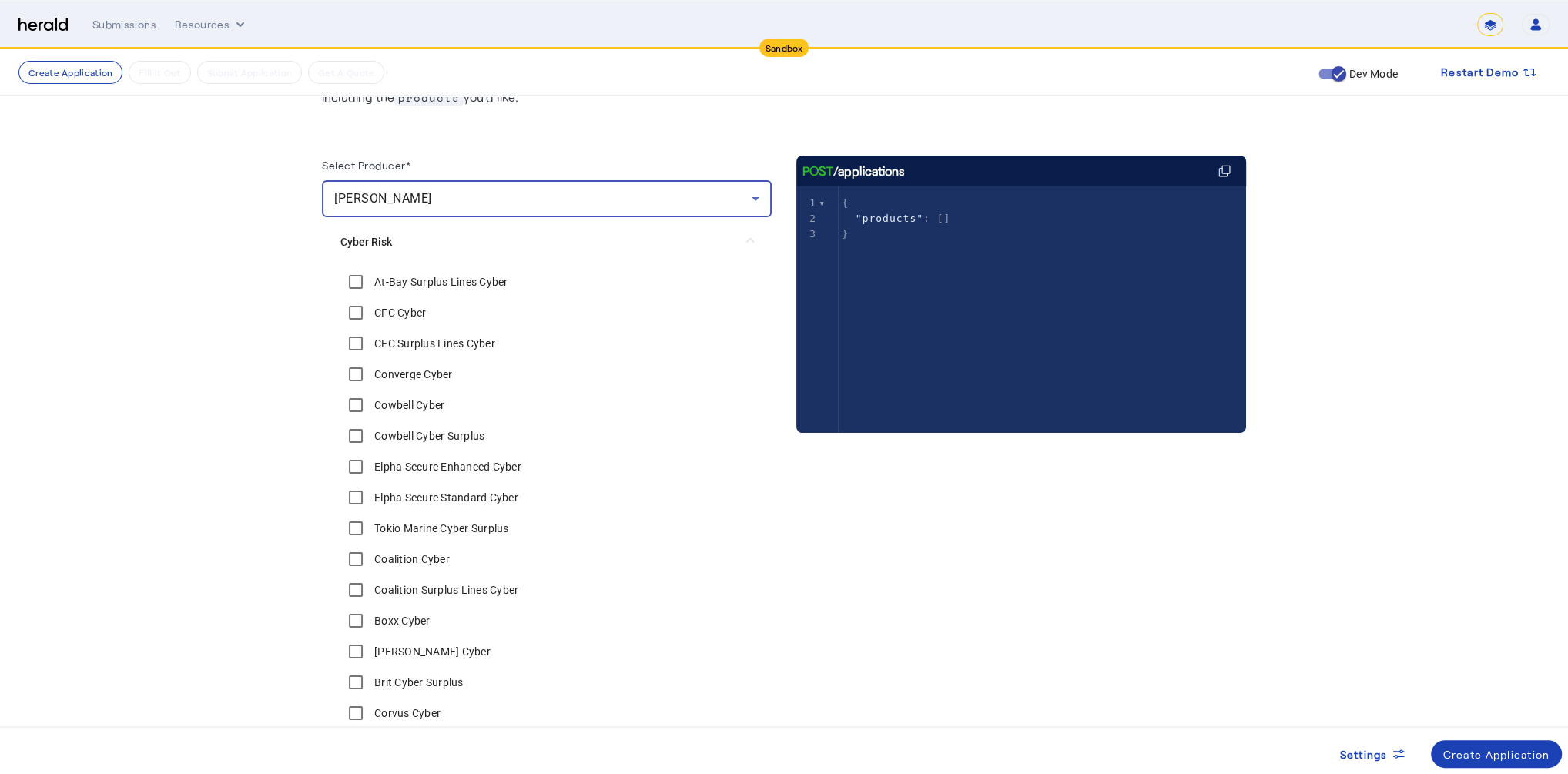
scroll to position [162, 0]
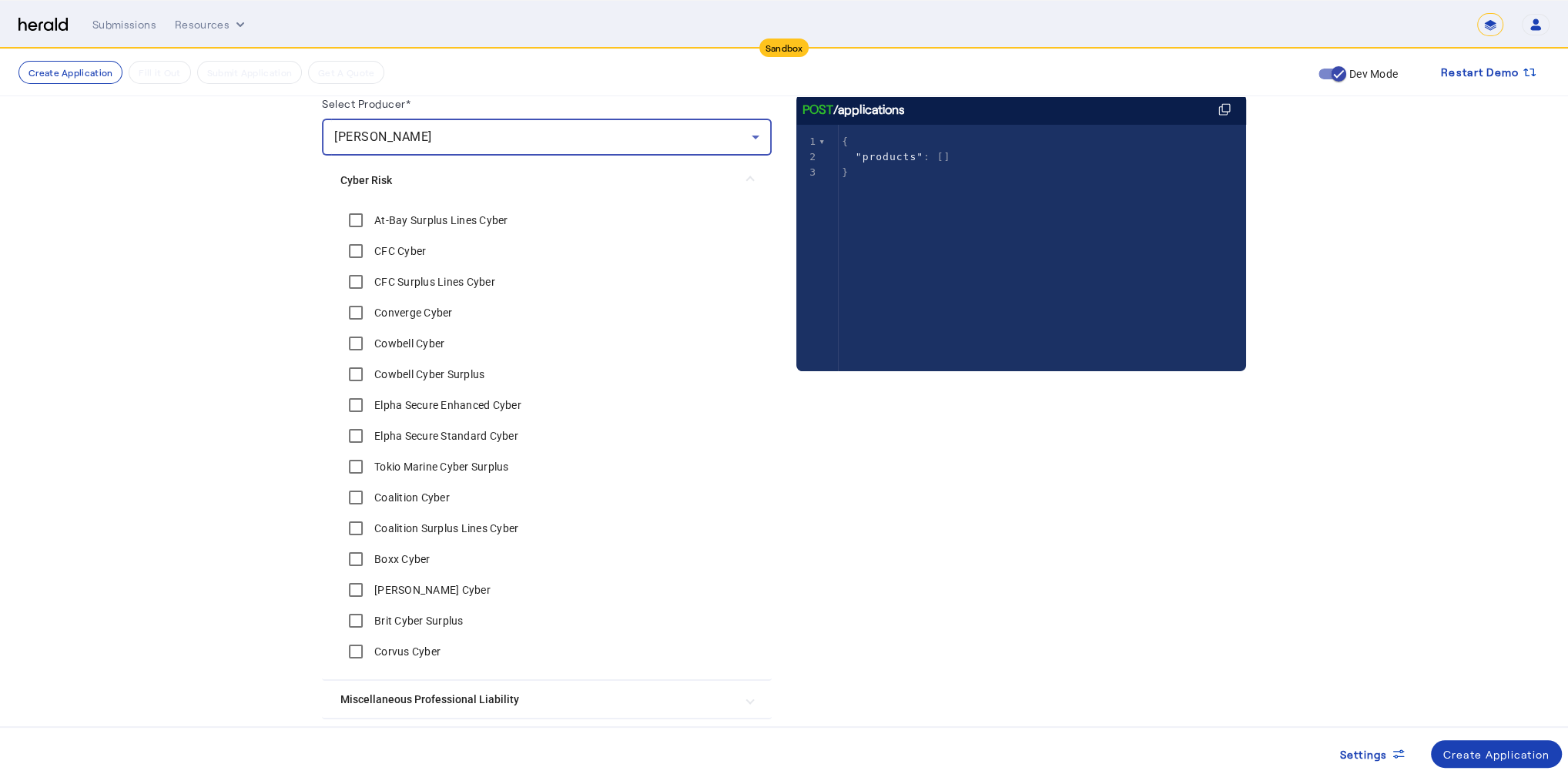
click at [514, 128] on div "[PERSON_NAME]" at bounding box center [543, 137] width 417 height 19
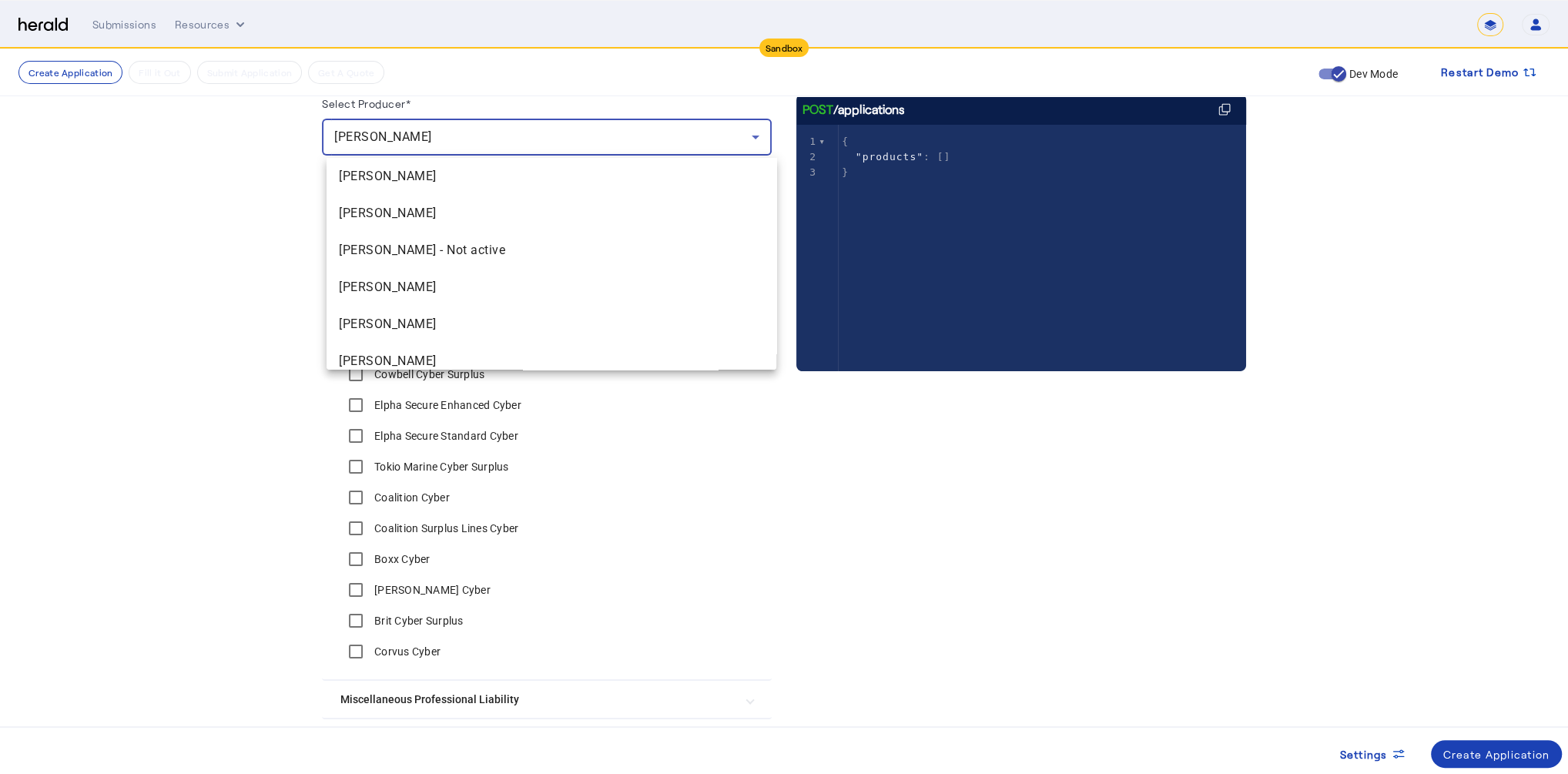
scroll to position [1525, 0]
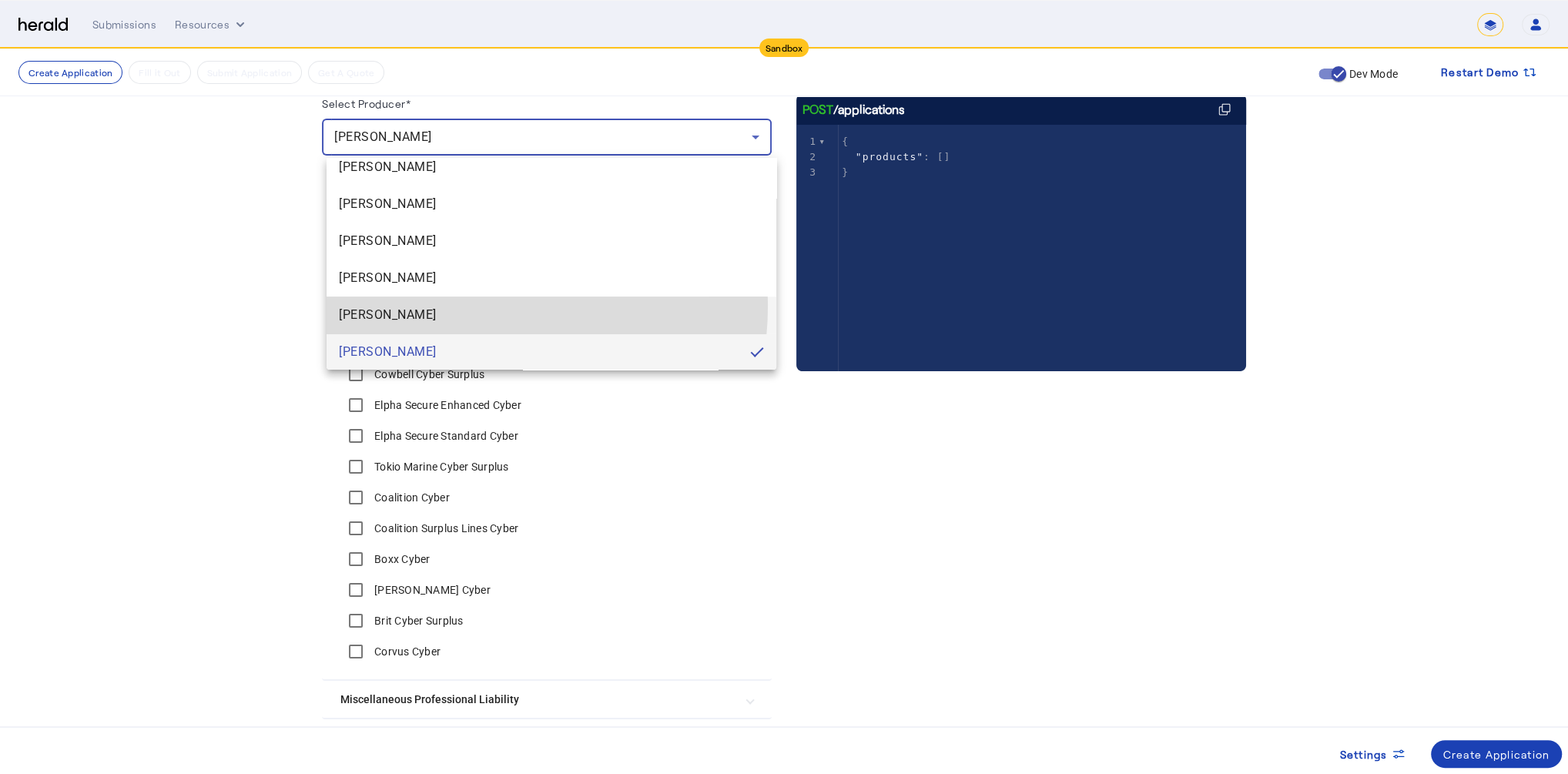
click at [444, 304] on mat-option "[PERSON_NAME]" at bounding box center [551, 314] width 450 height 37
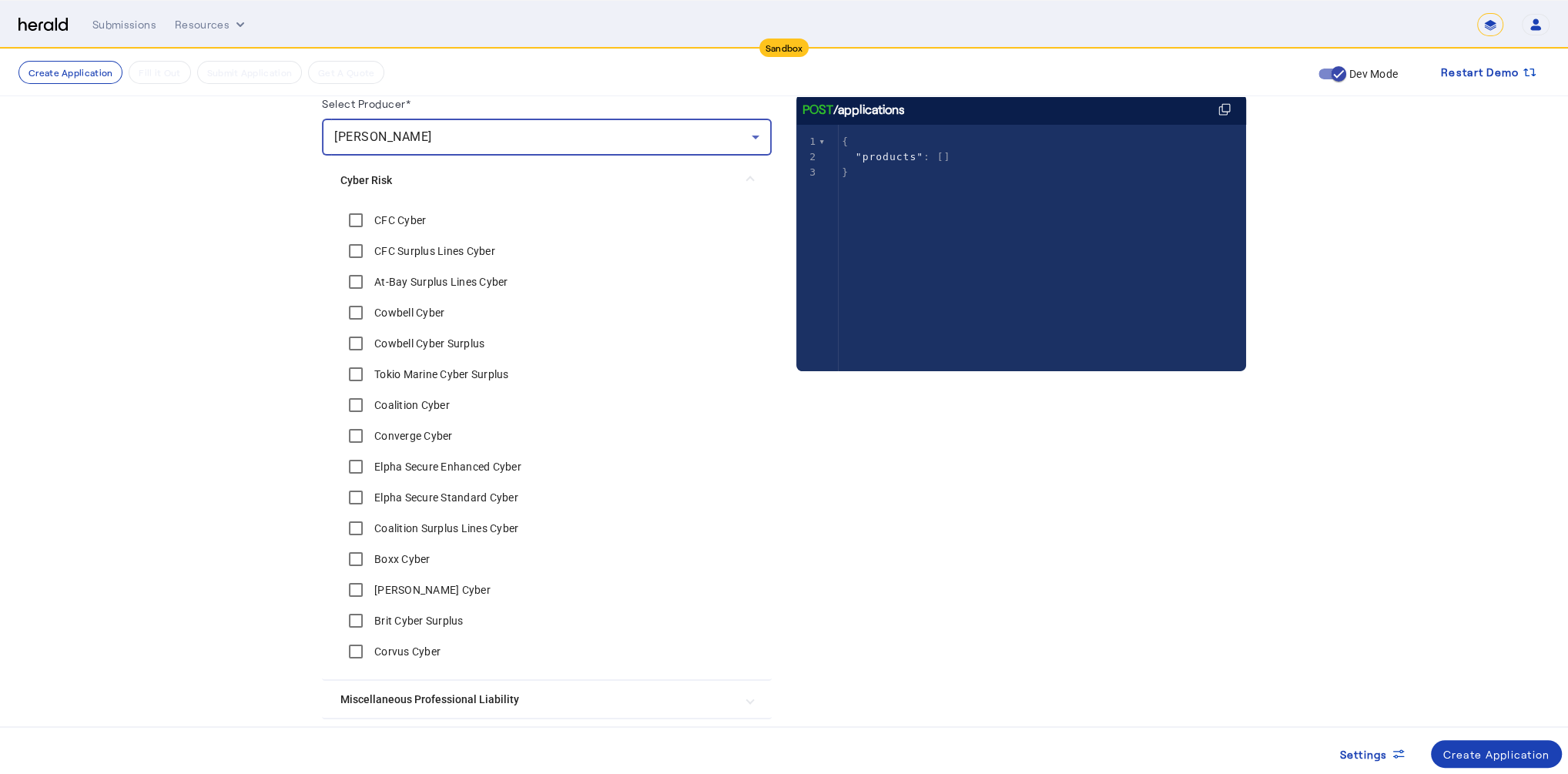
click at [463, 134] on div "[PERSON_NAME]" at bounding box center [543, 137] width 417 height 19
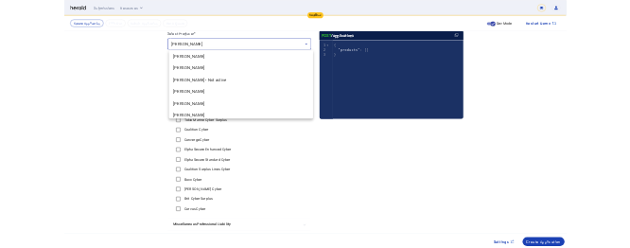
scroll to position [1833, 0]
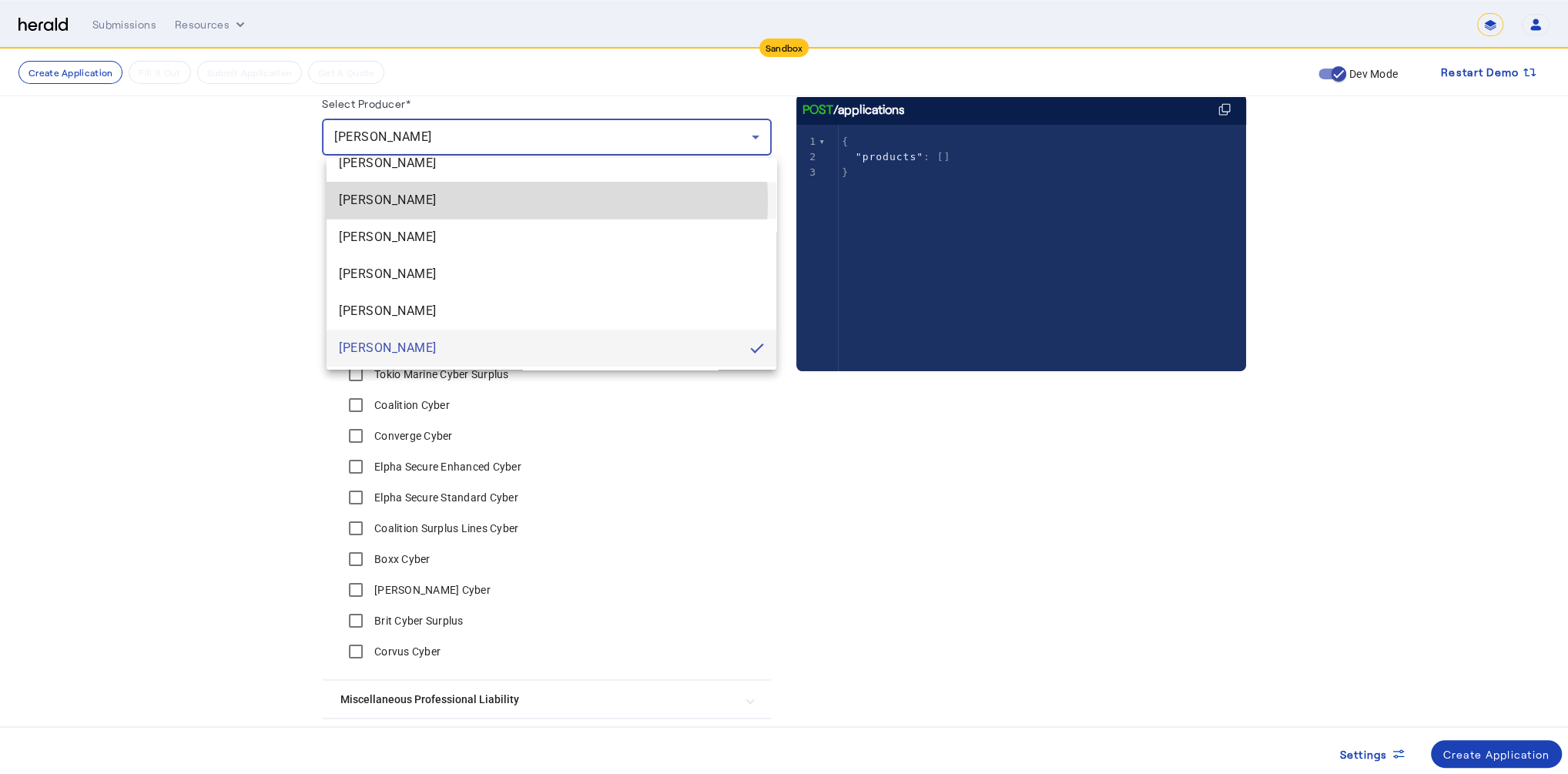
click at [494, 201] on span "[PERSON_NAME]" at bounding box center [551, 200] width 425 height 19
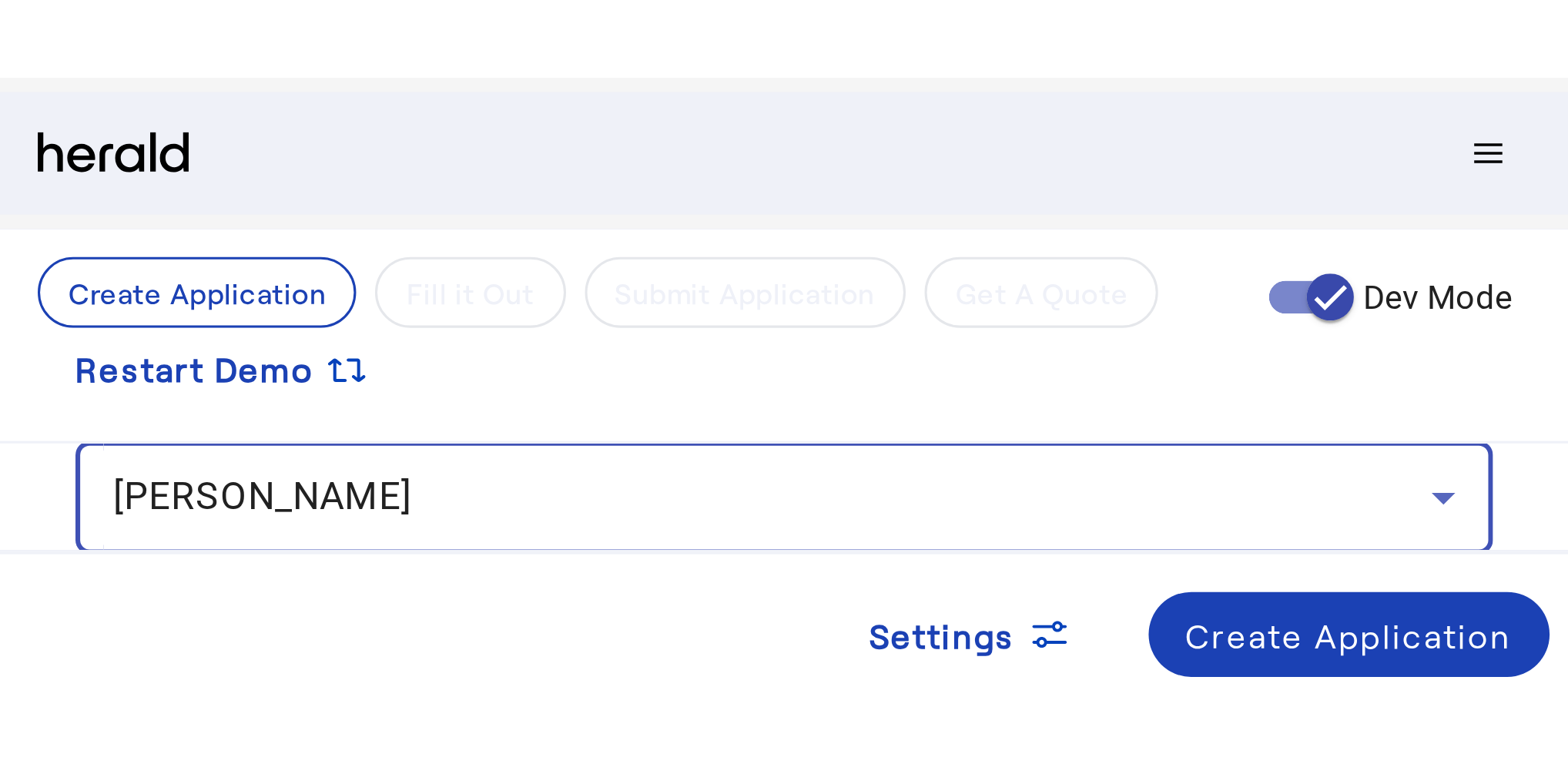
scroll to position [162, 0]
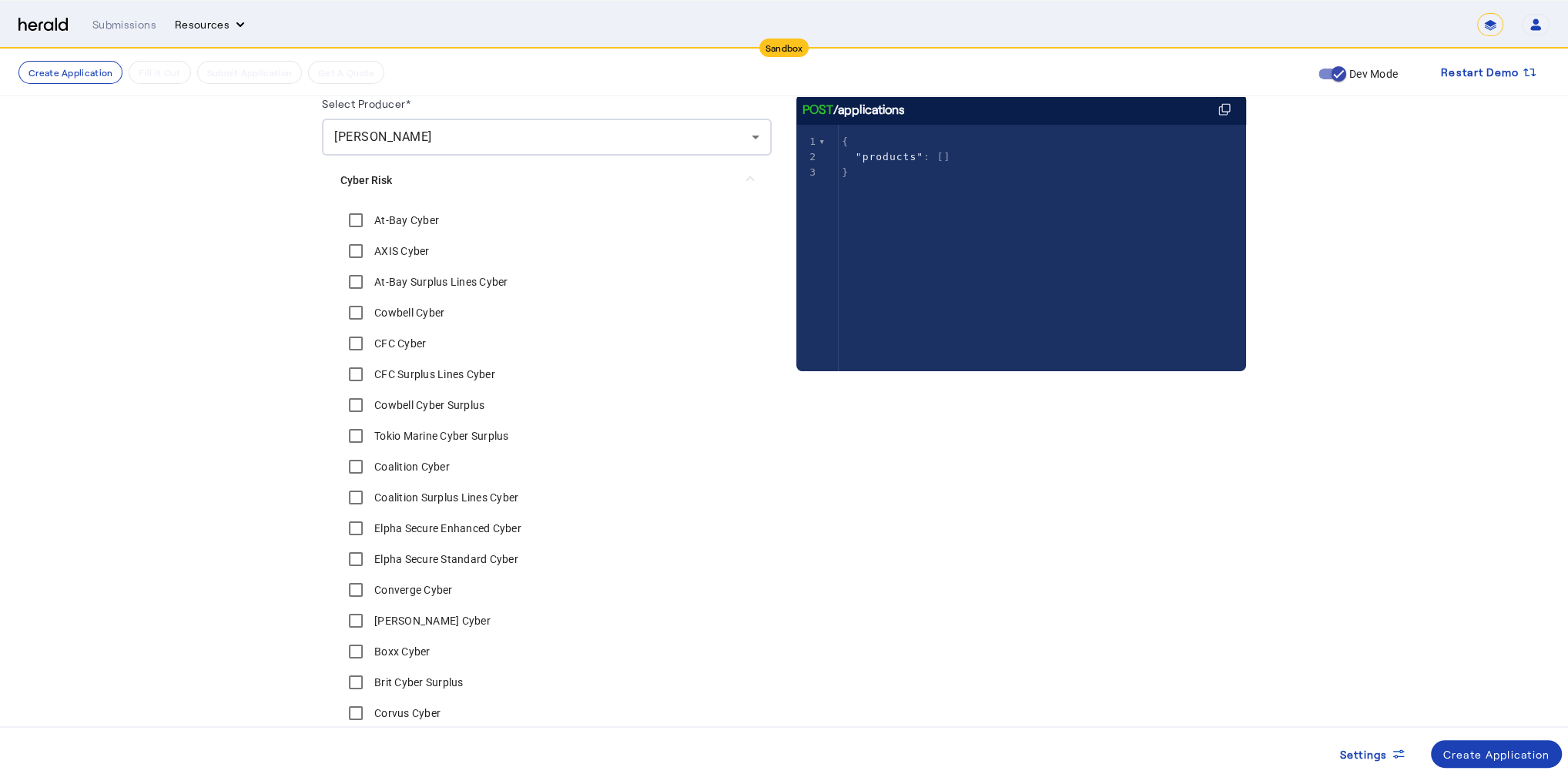
click at [216, 24] on button "Resources" at bounding box center [212, 24] width 73 height 15
click at [216, 24] on div at bounding box center [784, 387] width 1568 height 774
click at [142, 15] on div "**********" at bounding box center [821, 24] width 1457 height 23
click at [136, 28] on div "Submissions" at bounding box center [124, 24] width 64 height 15
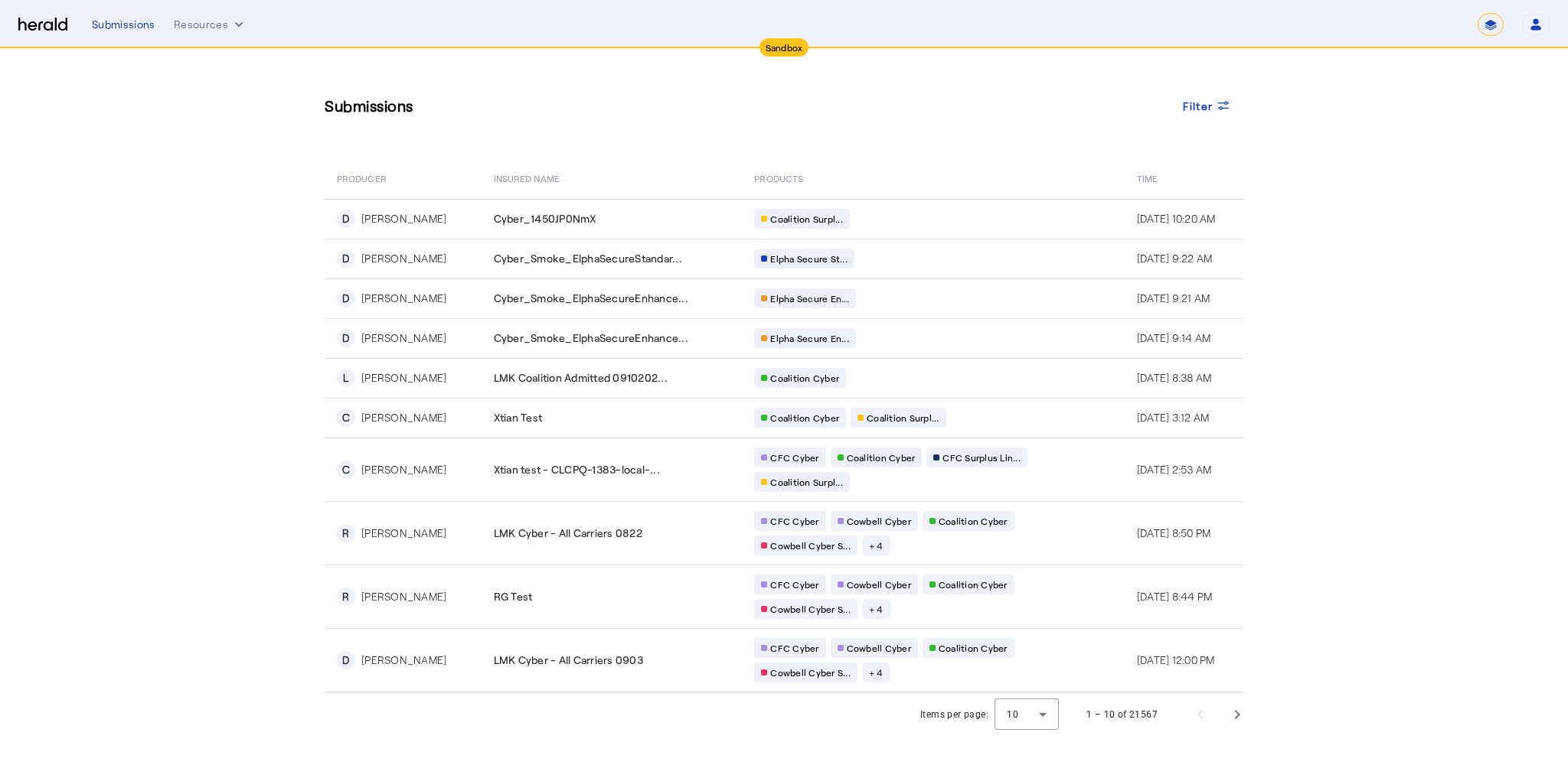
click at [154, 132] on section "Submissions Filter PRODUCER Insured Name PRODUCTS Time D [PERSON_NAME] Cyber_14…" at bounding box center [784, 393] width 1568 height 687
